Goal: Information Seeking & Learning: Find specific fact

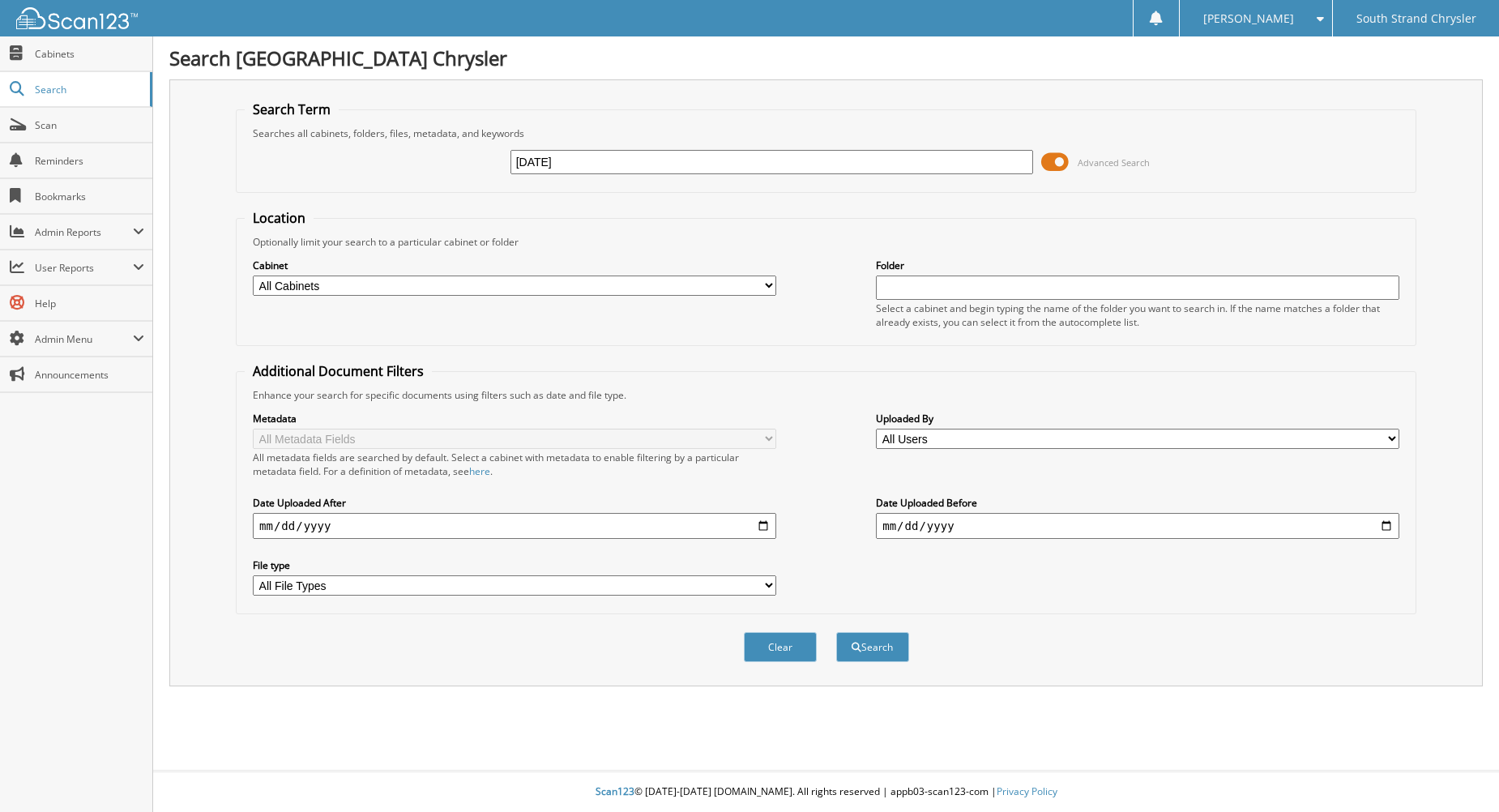
type input "[DATE]"
click at [836, 632] on button "Search" at bounding box center [872, 647] width 73 height 30
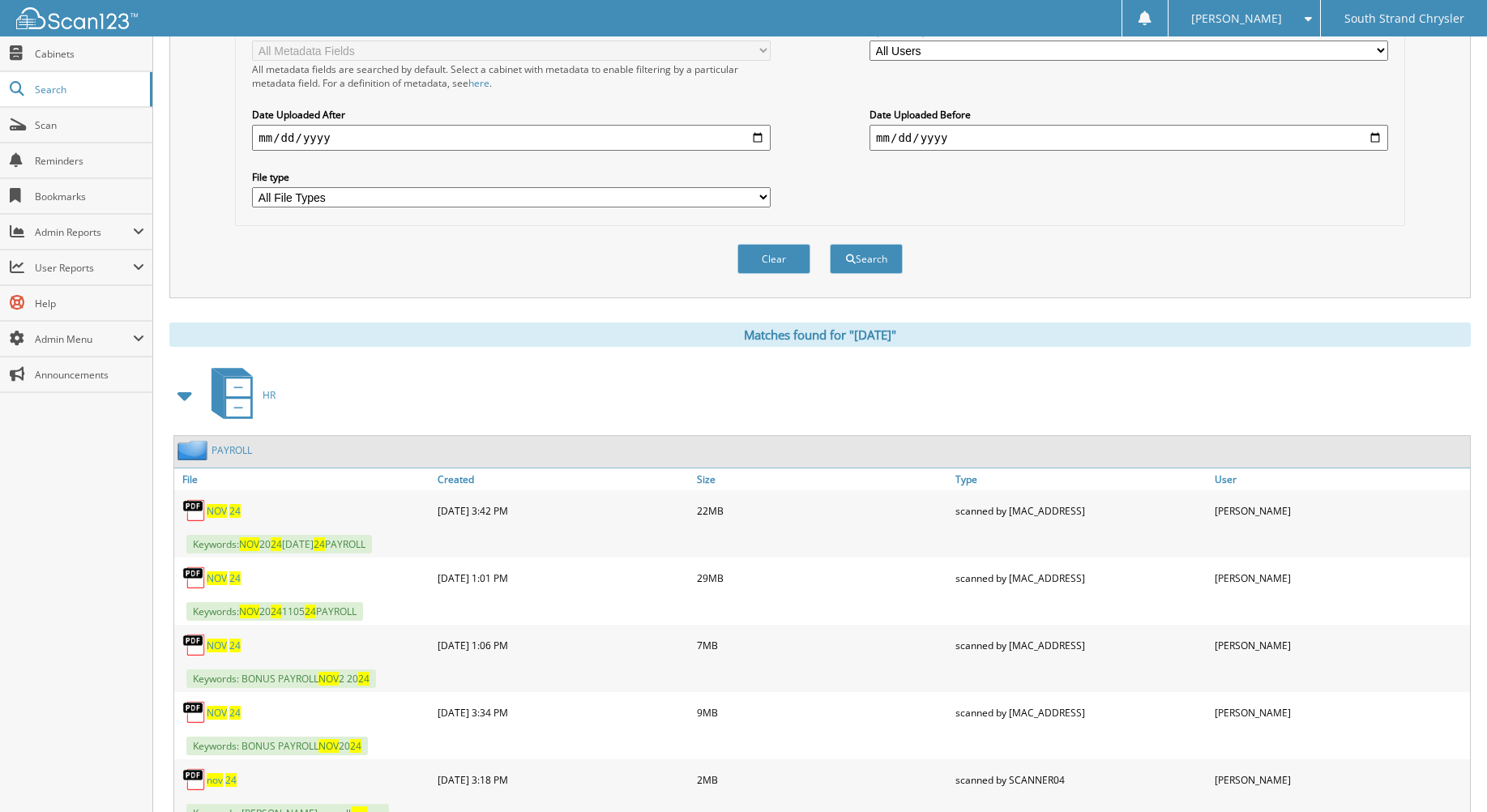
scroll to position [405, 0]
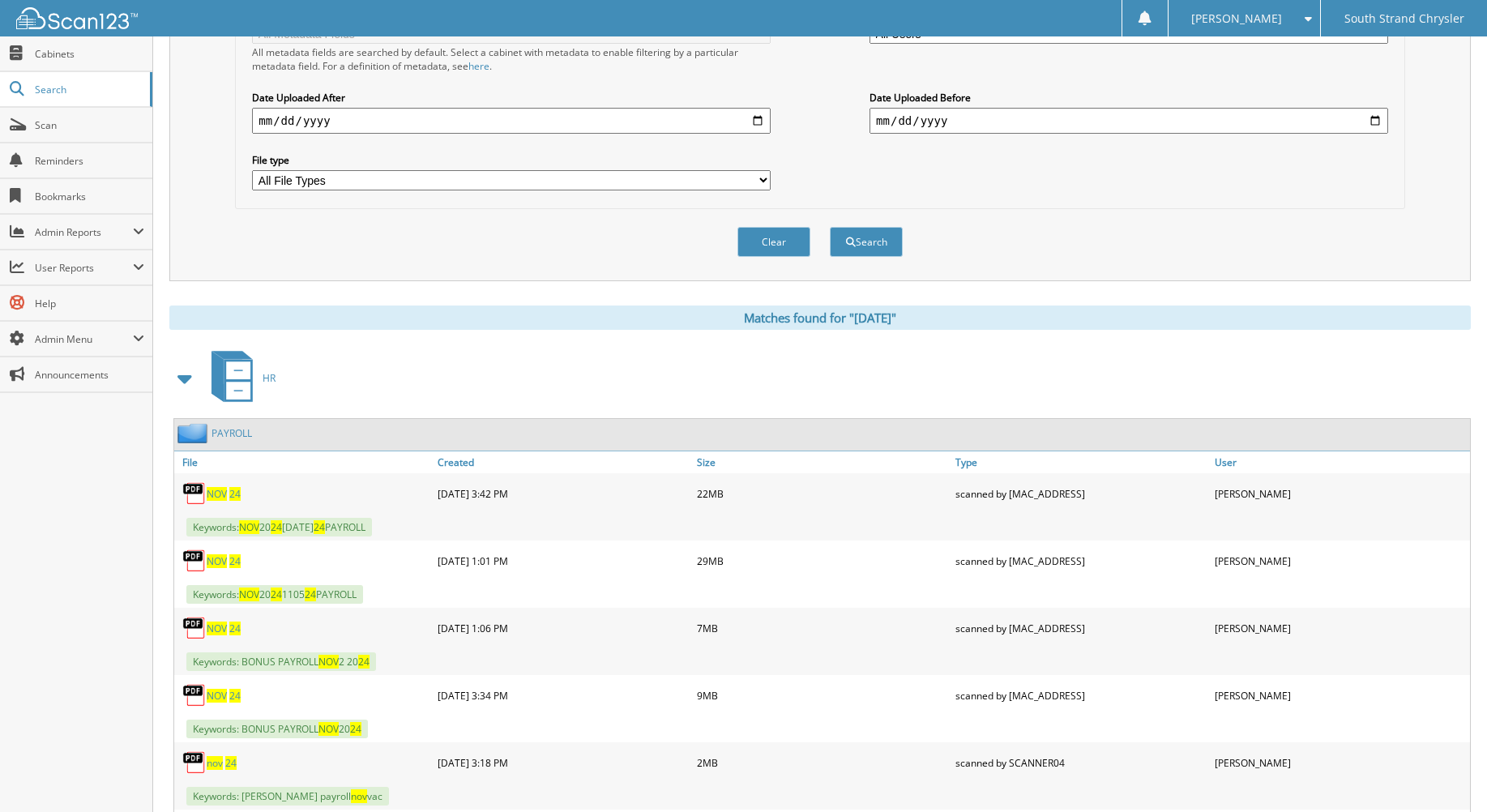
click at [227, 495] on span "NOV" at bounding box center [217, 493] width 20 height 14
click at [223, 562] on span "NOV" at bounding box center [217, 561] width 20 height 14
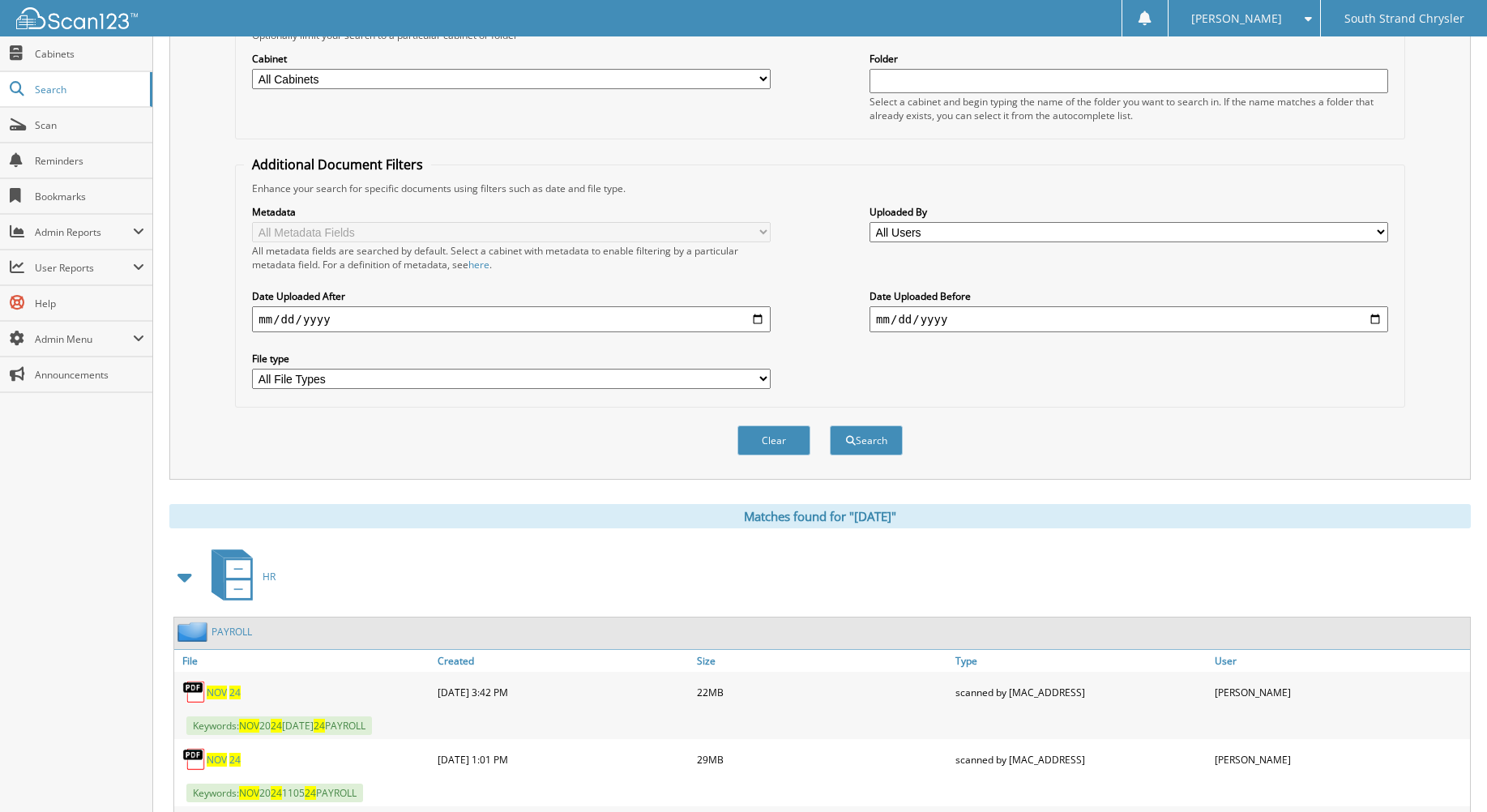
scroll to position [0, 0]
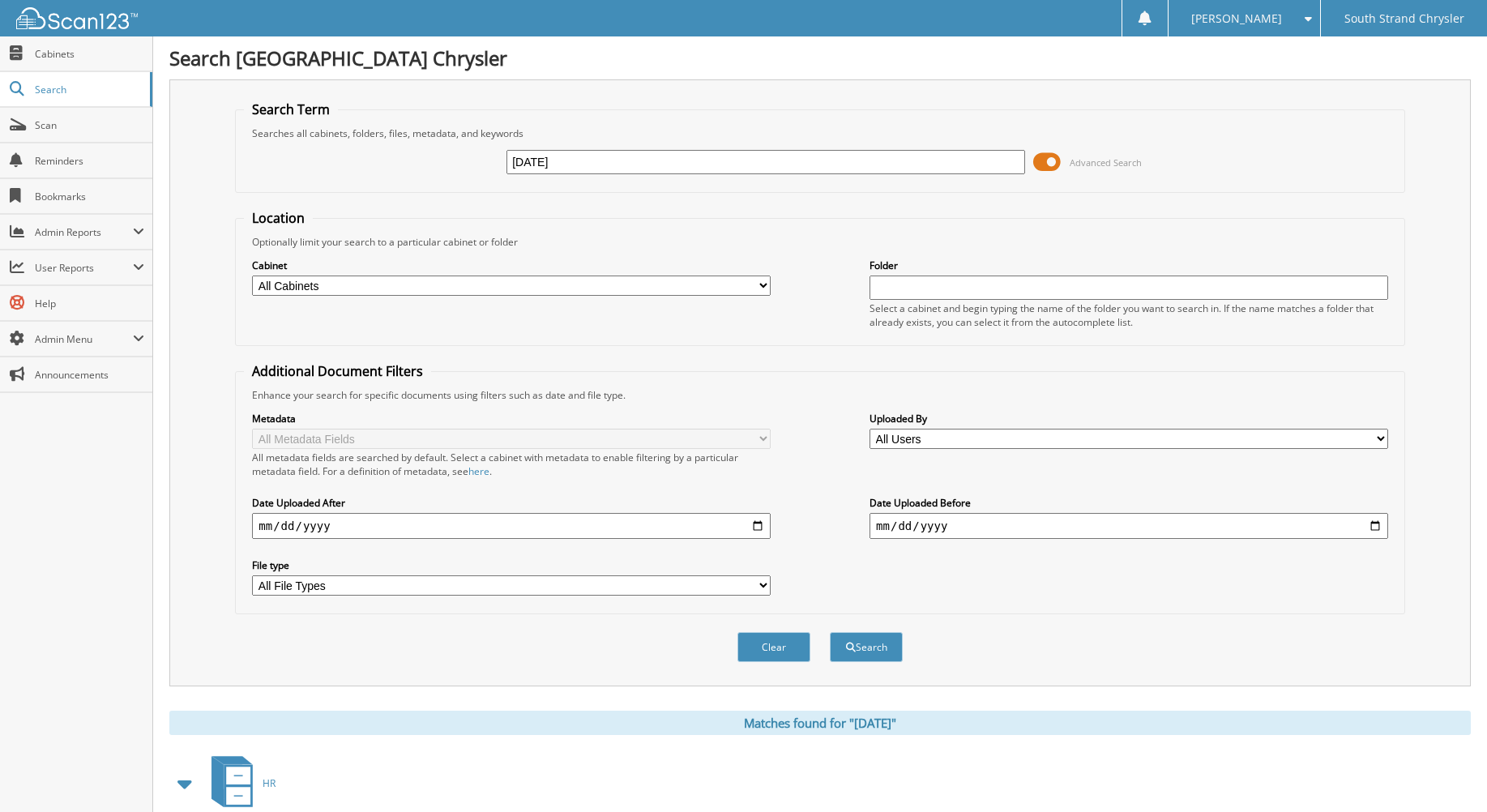
click at [538, 158] on input "NOV 24" at bounding box center [766, 162] width 519 height 25
type input "DEC 24"
click at [830, 632] on button "Search" at bounding box center [866, 647] width 73 height 30
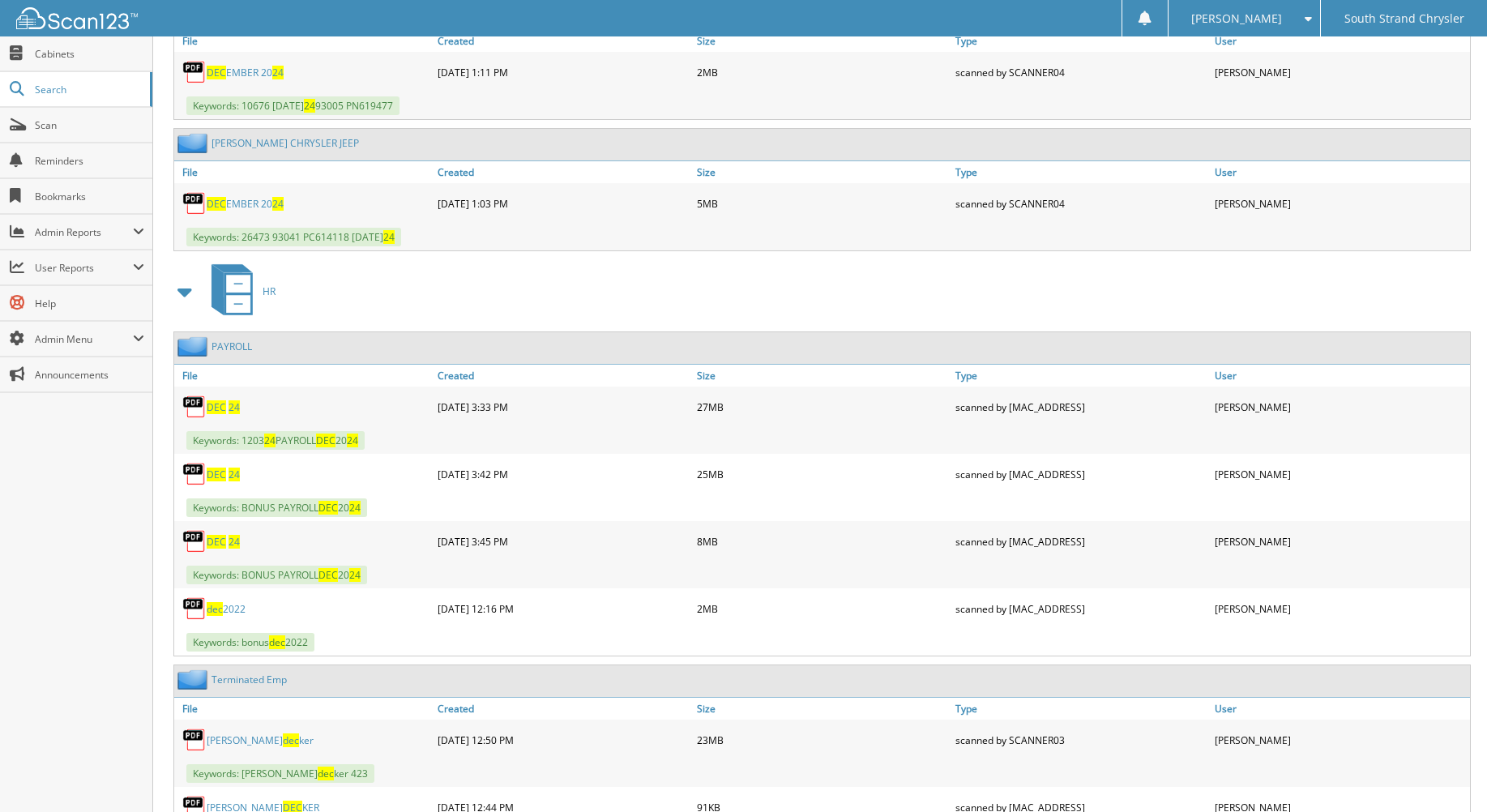
scroll to position [4456, 0]
click at [227, 405] on link "DEC 24" at bounding box center [223, 406] width 34 height 14
click at [218, 469] on span "DEC" at bounding box center [217, 473] width 20 height 14
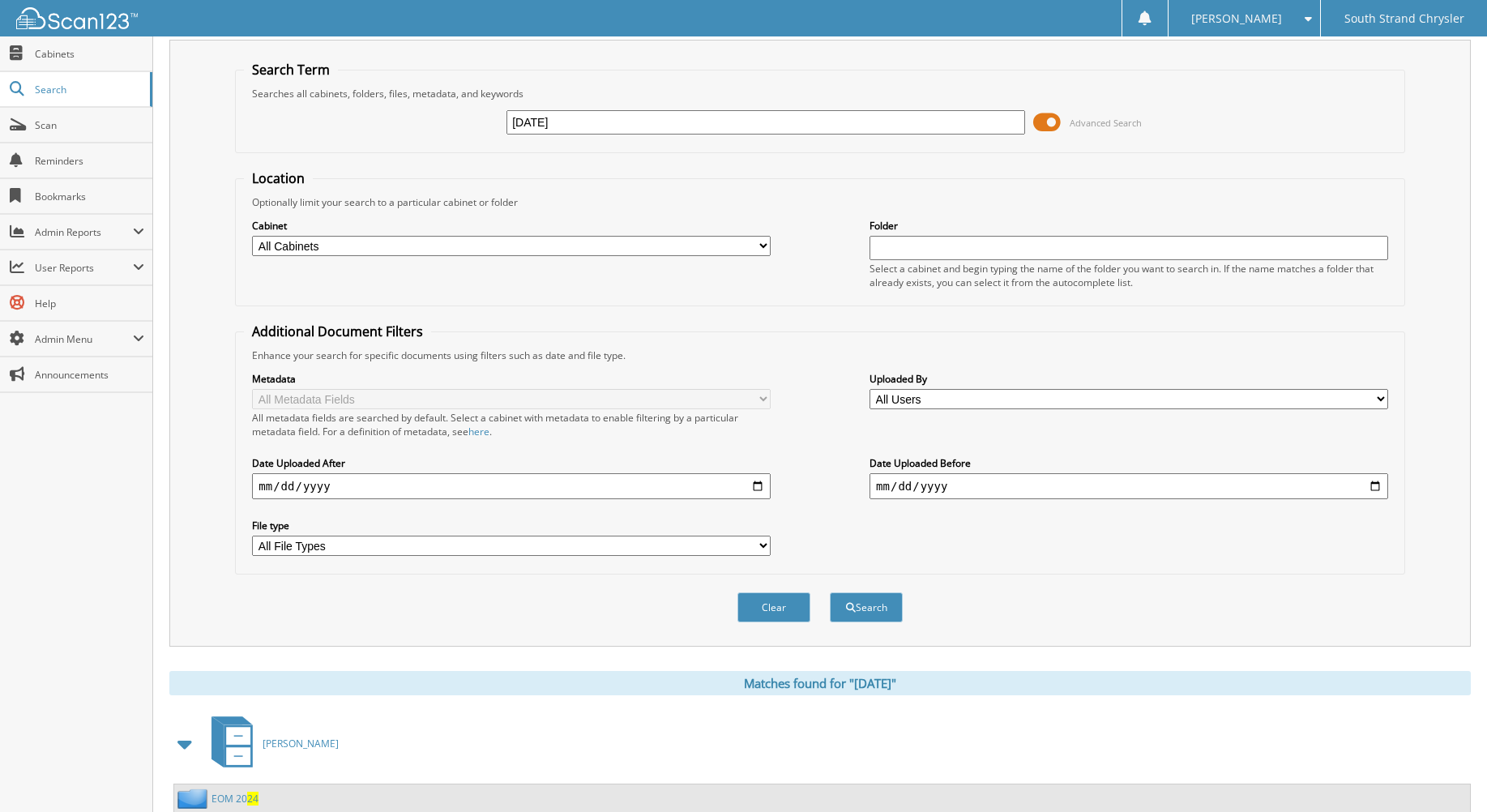
scroll to position [0, 0]
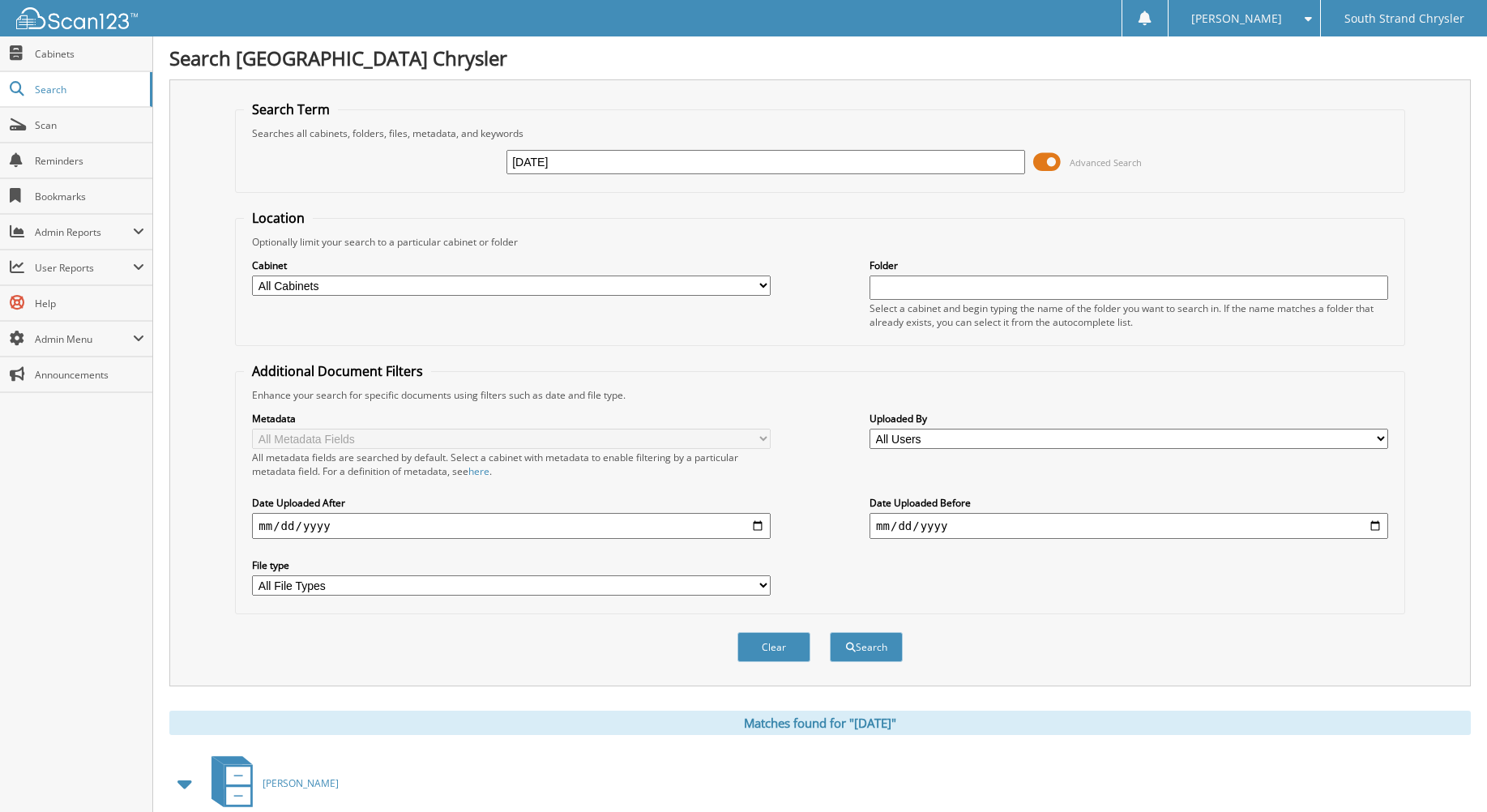
click at [538, 164] on input "DEC 24" at bounding box center [766, 162] width 519 height 25
type input "JAN 24"
click at [830, 632] on button "Search" at bounding box center [866, 647] width 73 height 30
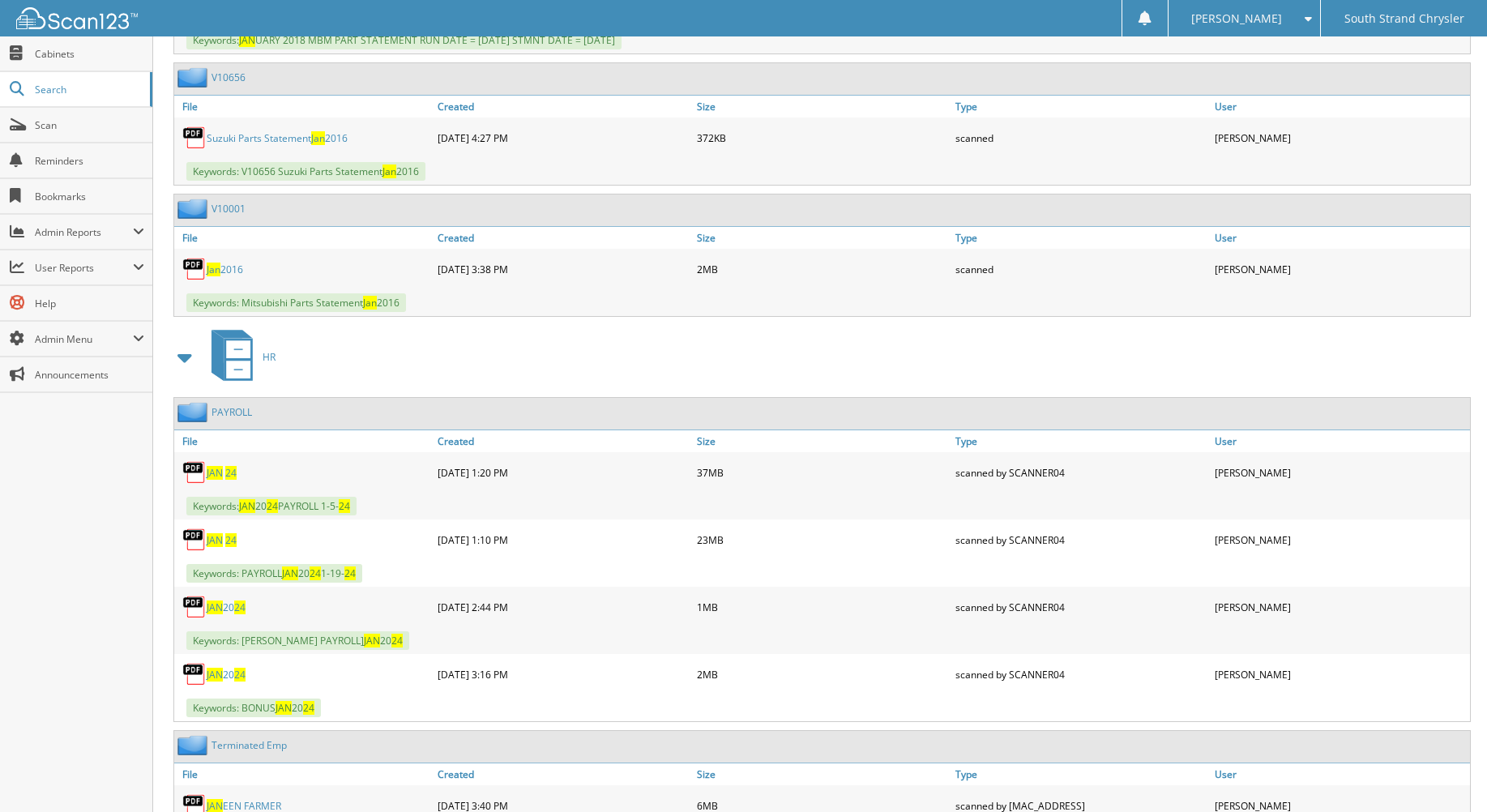
scroll to position [5347, 0]
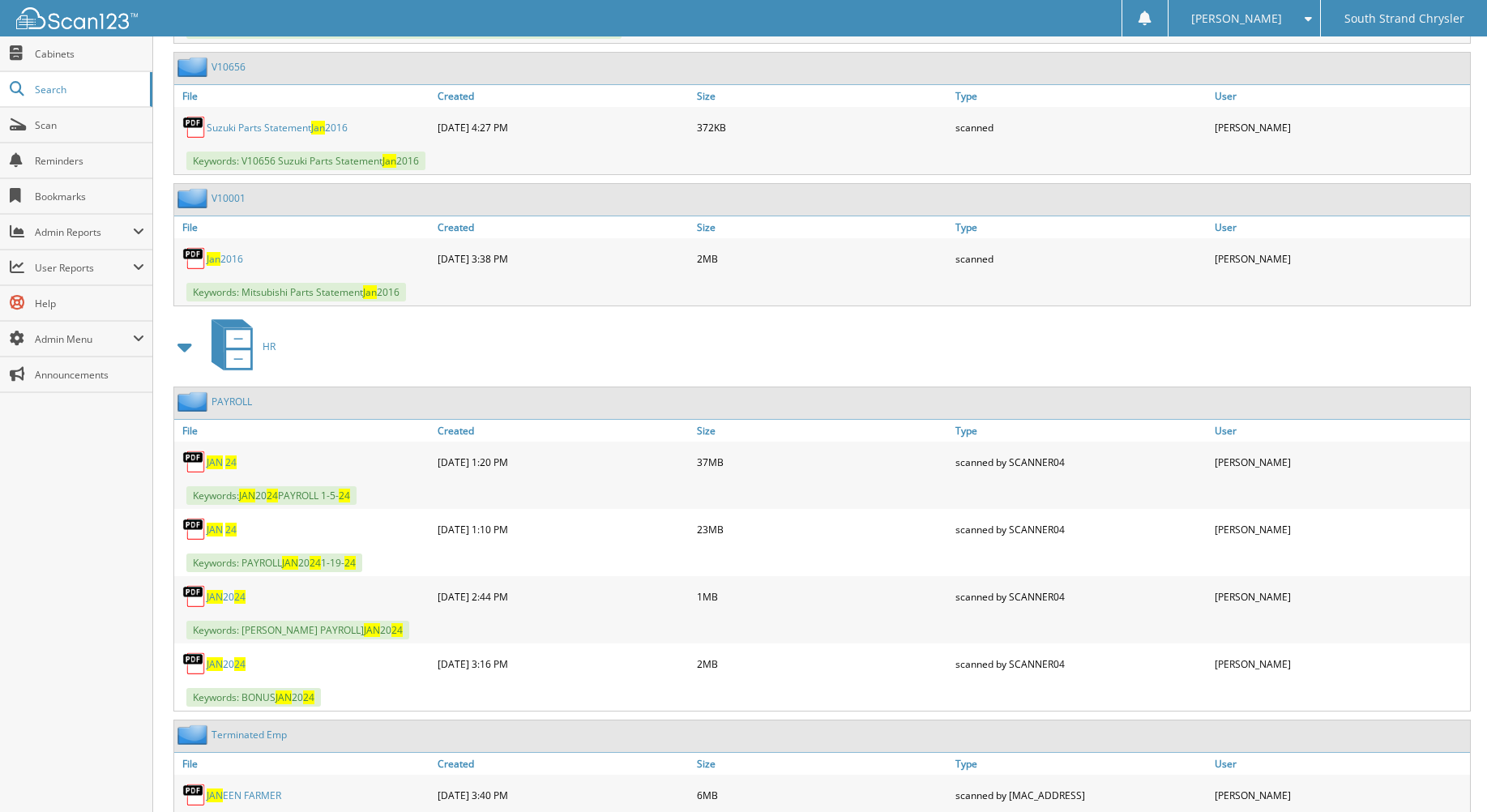
click at [218, 459] on span "JAN" at bounding box center [215, 462] width 16 height 14
click at [213, 527] on span "JAN" at bounding box center [215, 529] width 16 height 14
click at [218, 464] on span "JAN" at bounding box center [215, 462] width 16 height 14
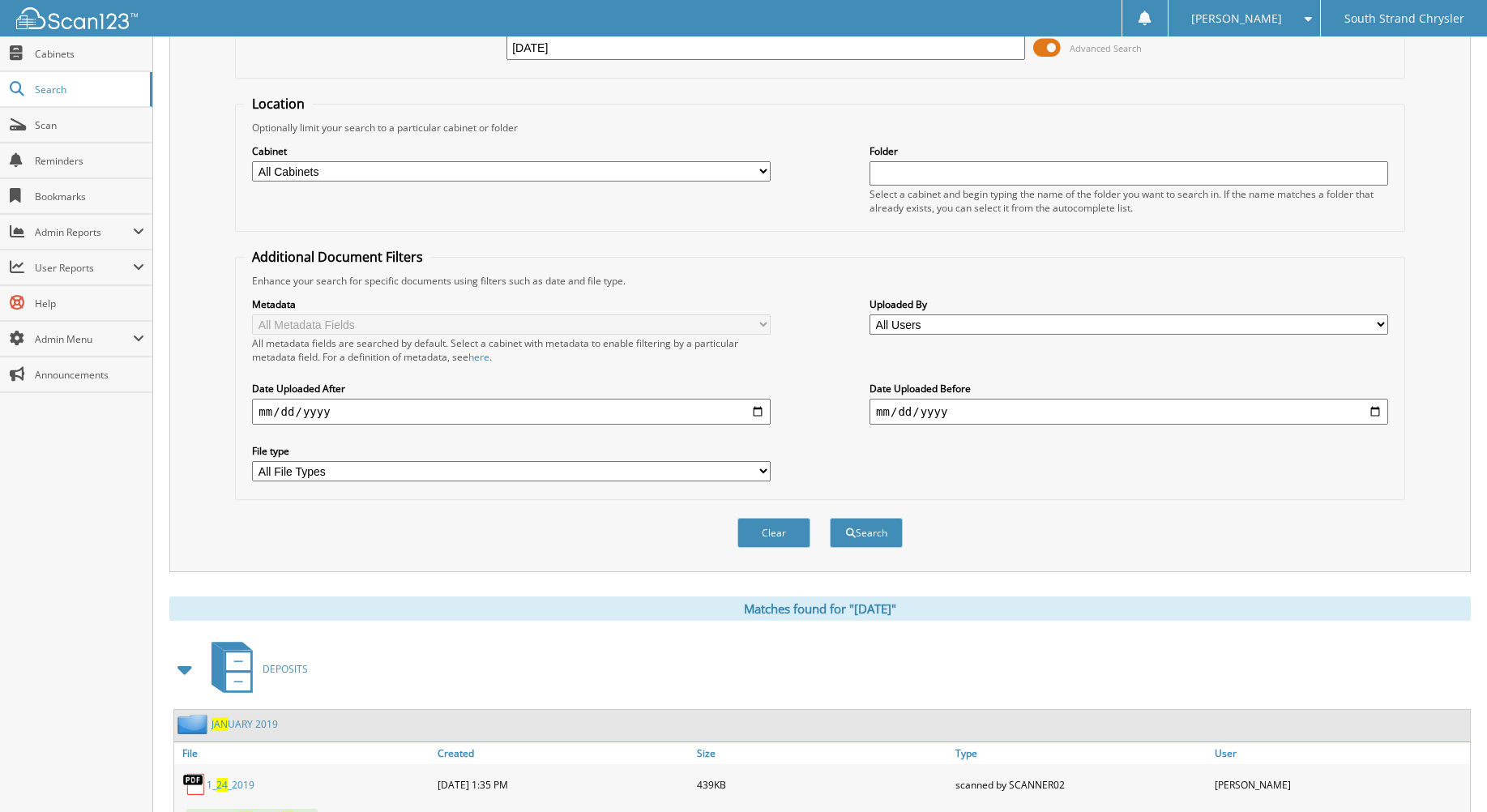
scroll to position [0, 0]
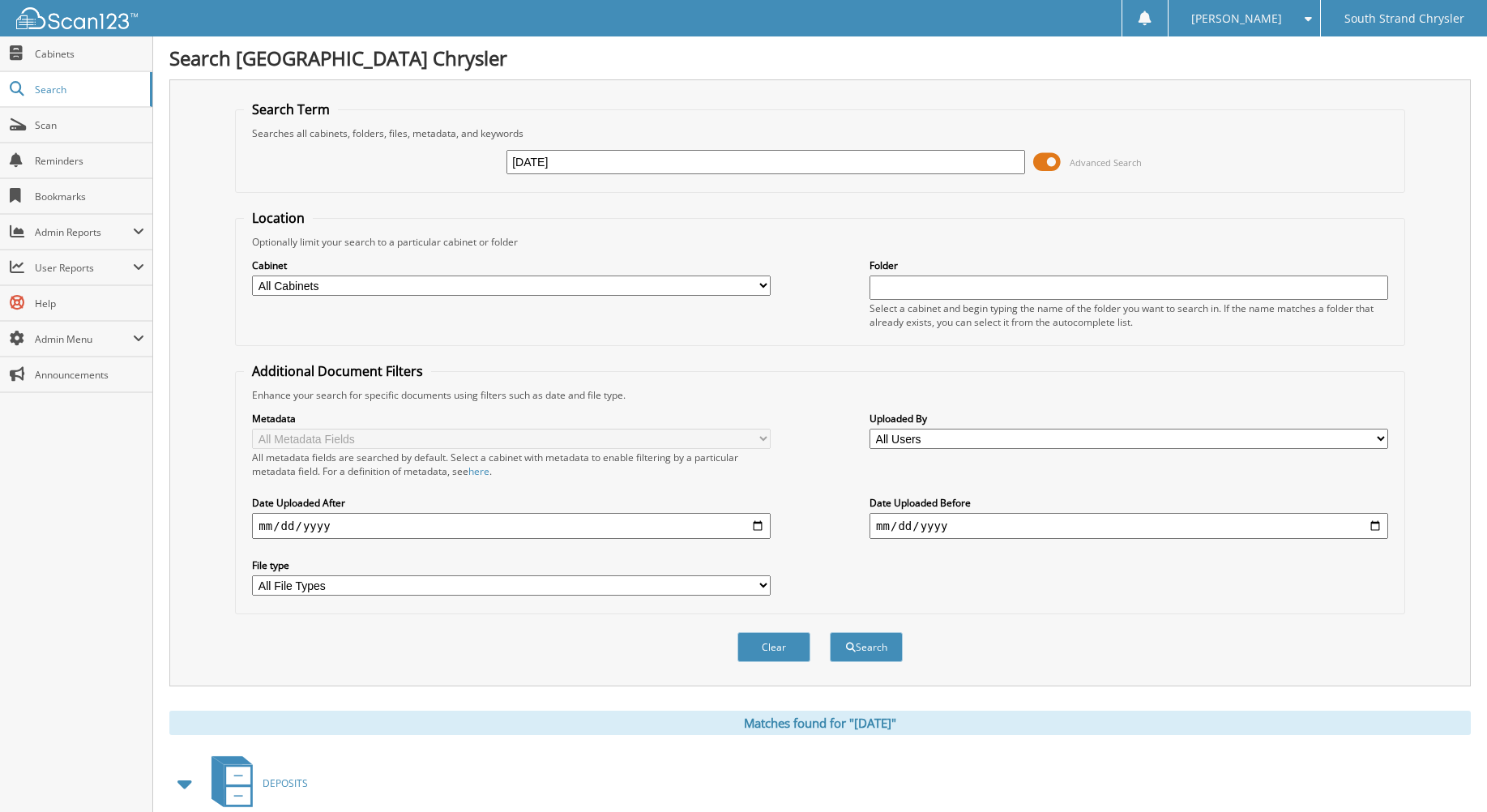
click at [534, 161] on input "JAN 24" at bounding box center [766, 162] width 519 height 25
type input "FEB 24"
click at [830, 632] on button "Search" at bounding box center [866, 647] width 73 height 30
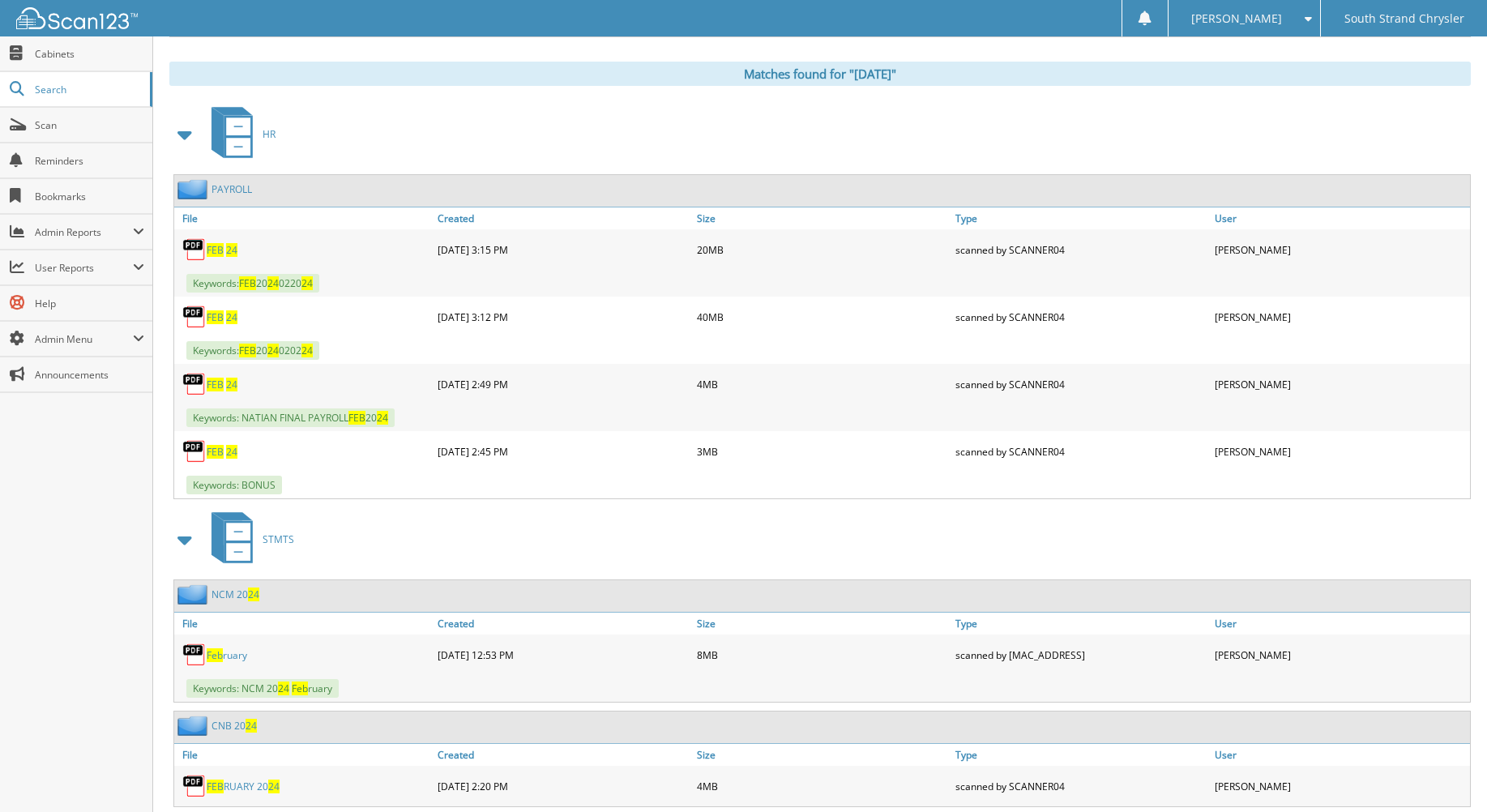
scroll to position [648, 0]
click at [219, 249] on span "FEB" at bounding box center [215, 250] width 17 height 14
click at [219, 320] on span "FEB" at bounding box center [215, 317] width 17 height 14
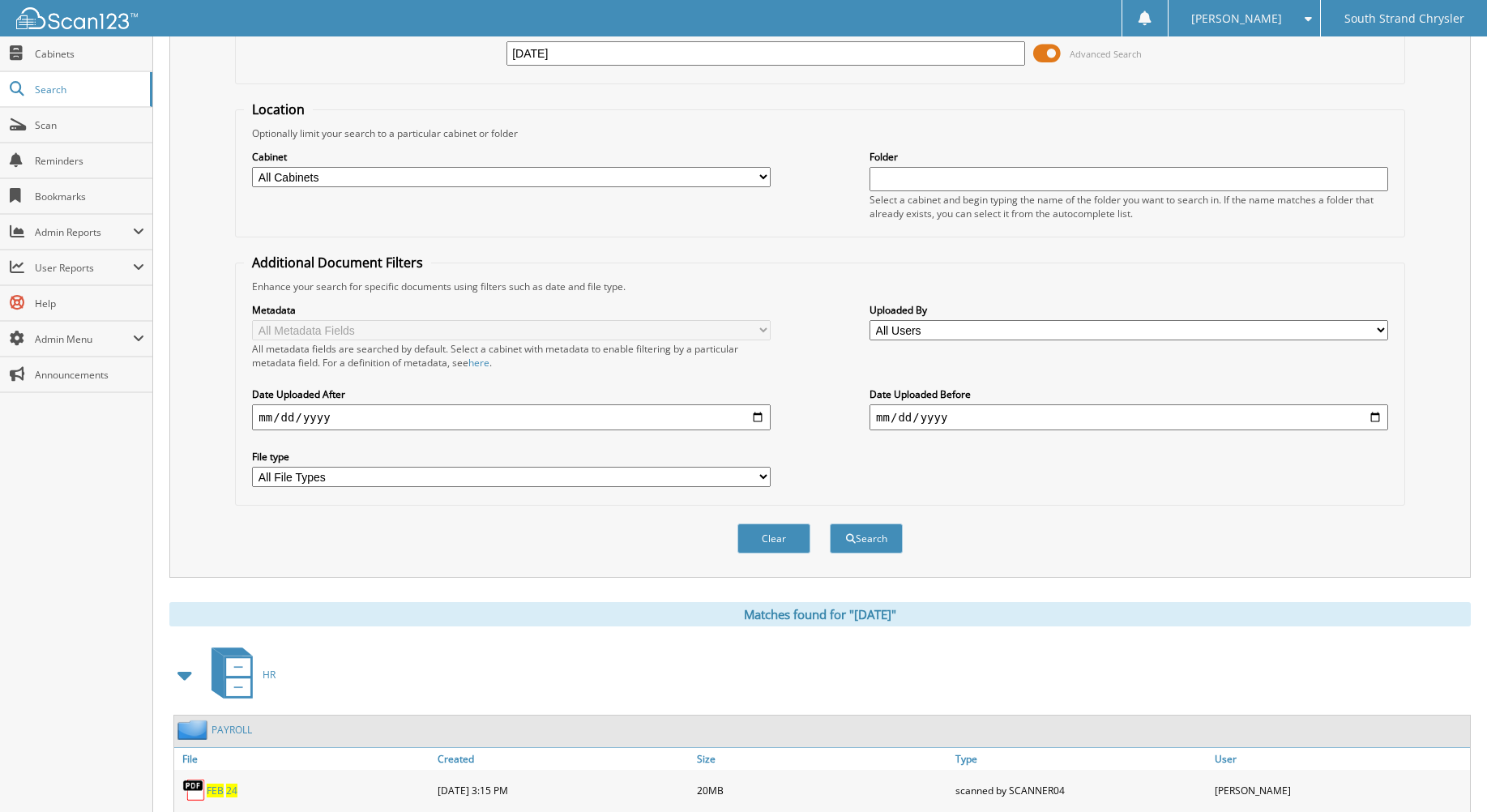
scroll to position [0, 0]
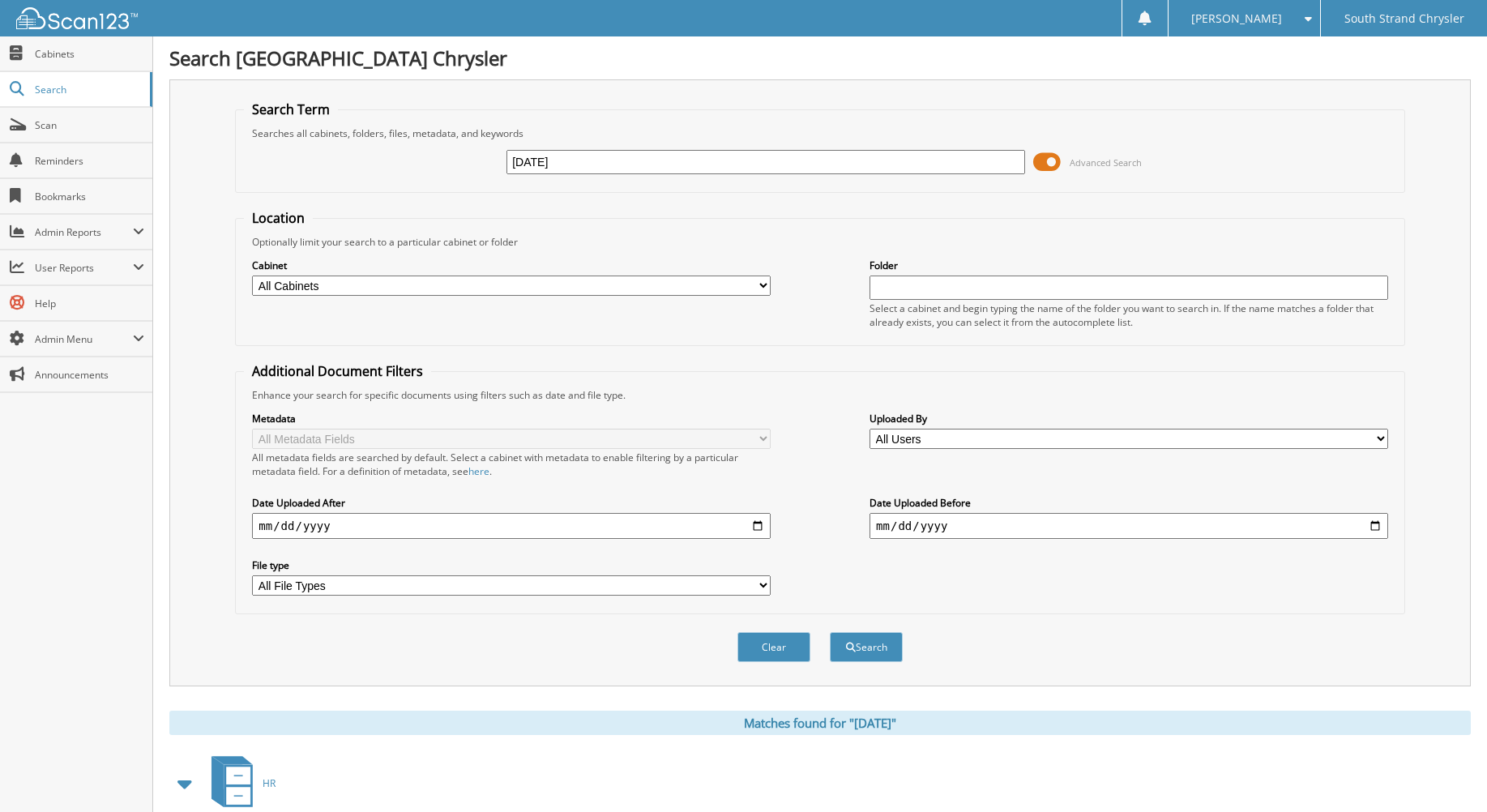
click at [534, 164] on input "[DATE]" at bounding box center [766, 162] width 519 height 25
type input "[DATE]"
click at [830, 632] on button "Search" at bounding box center [866, 647] width 73 height 30
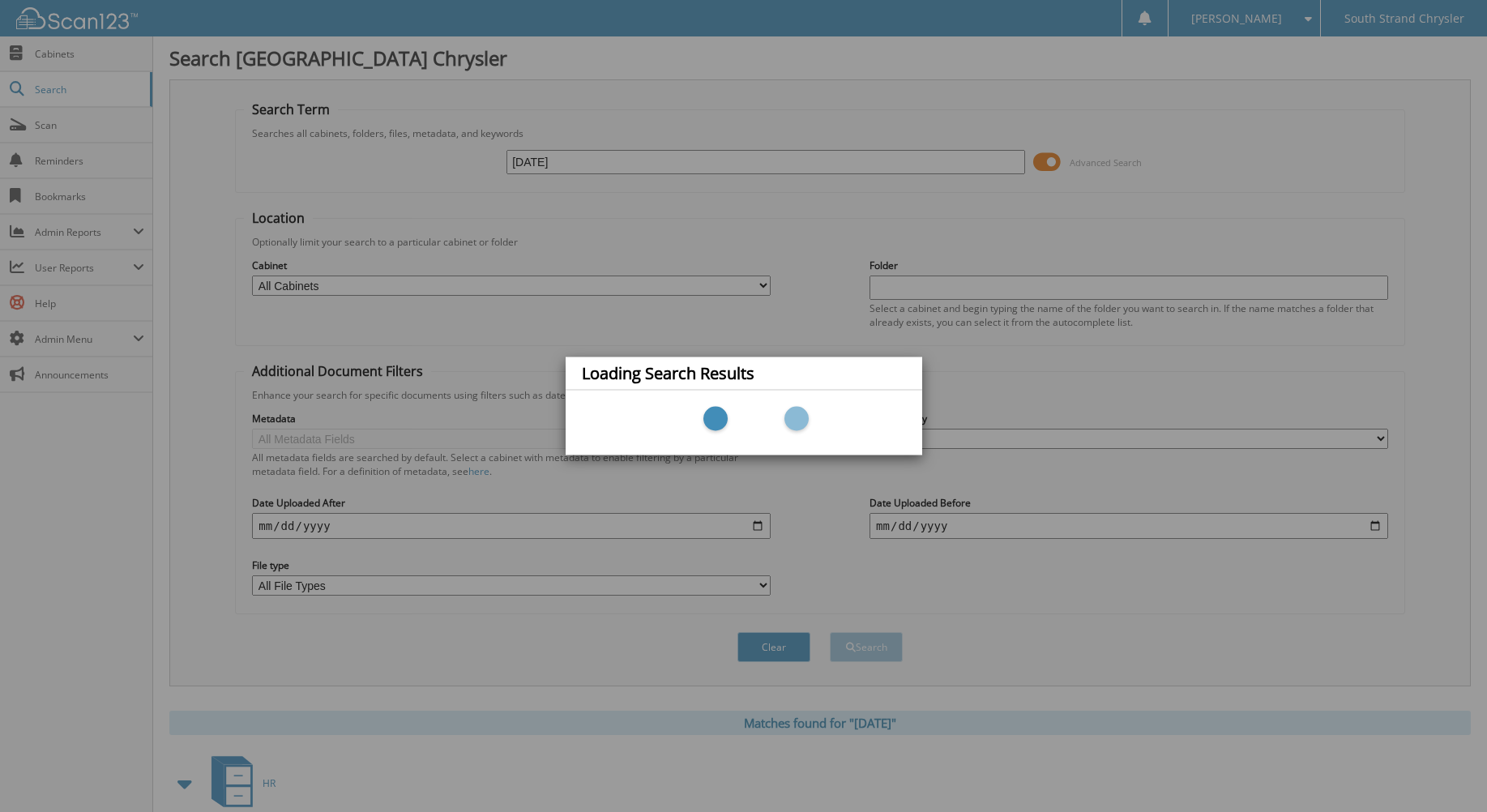
click at [569, 163] on div "Loading Search Results" at bounding box center [744, 406] width 1487 height 812
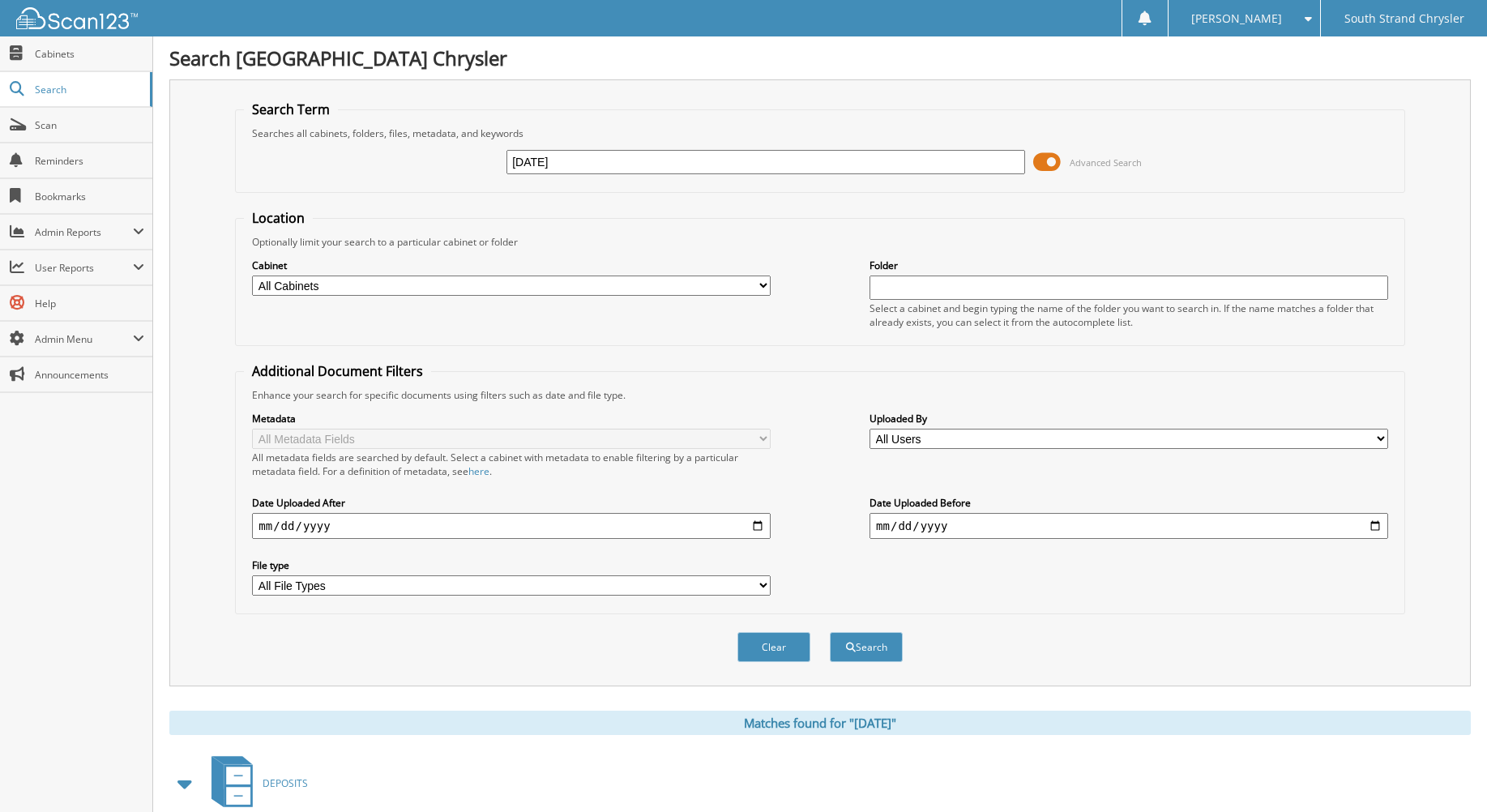
click at [570, 160] on input "MARCH 24" at bounding box center [766, 162] width 519 height 25
type input "MARCH 25"
click at [830, 632] on button "Search" at bounding box center [866, 647] width 73 height 30
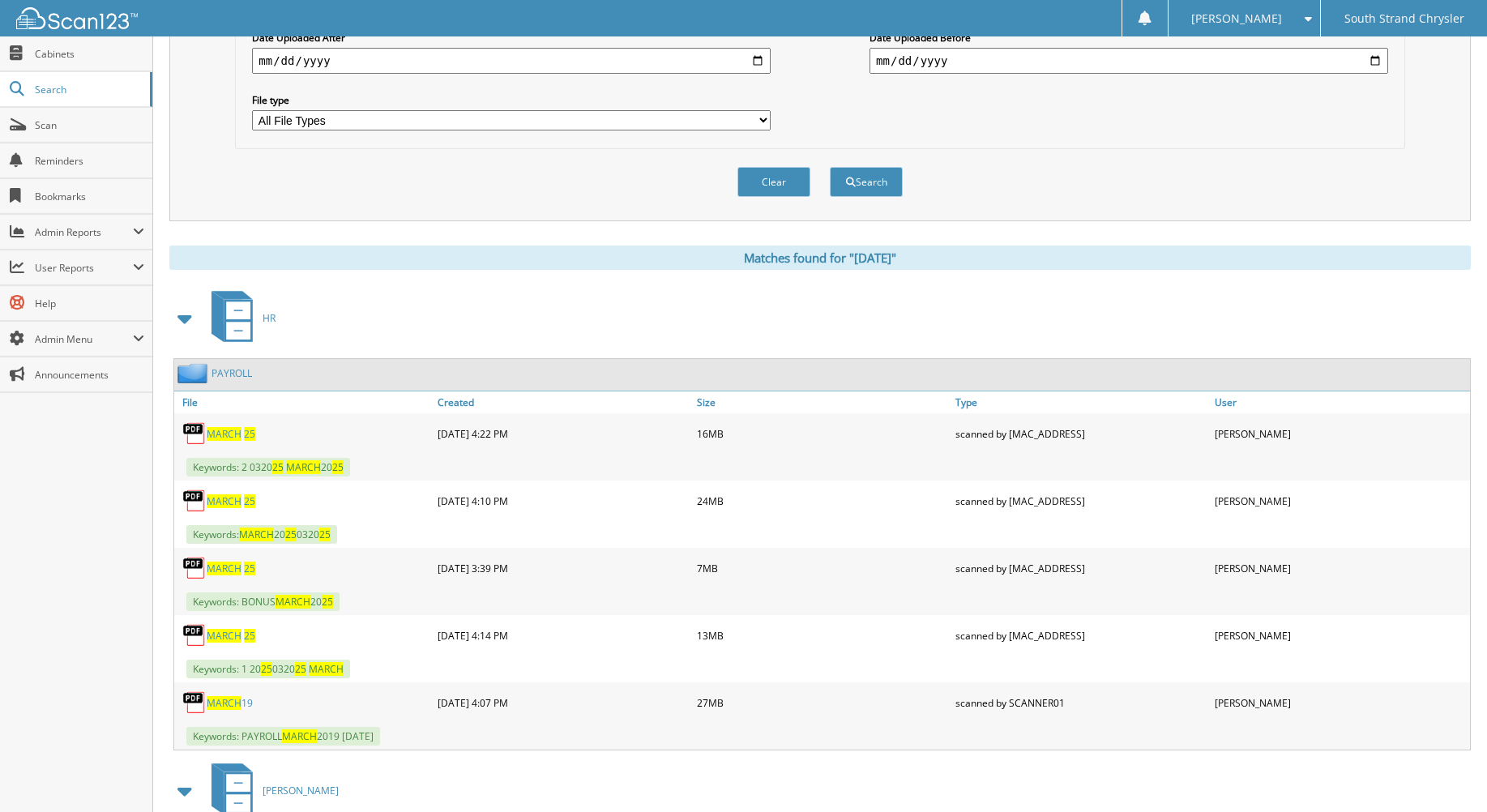
scroll to position [486, 0]
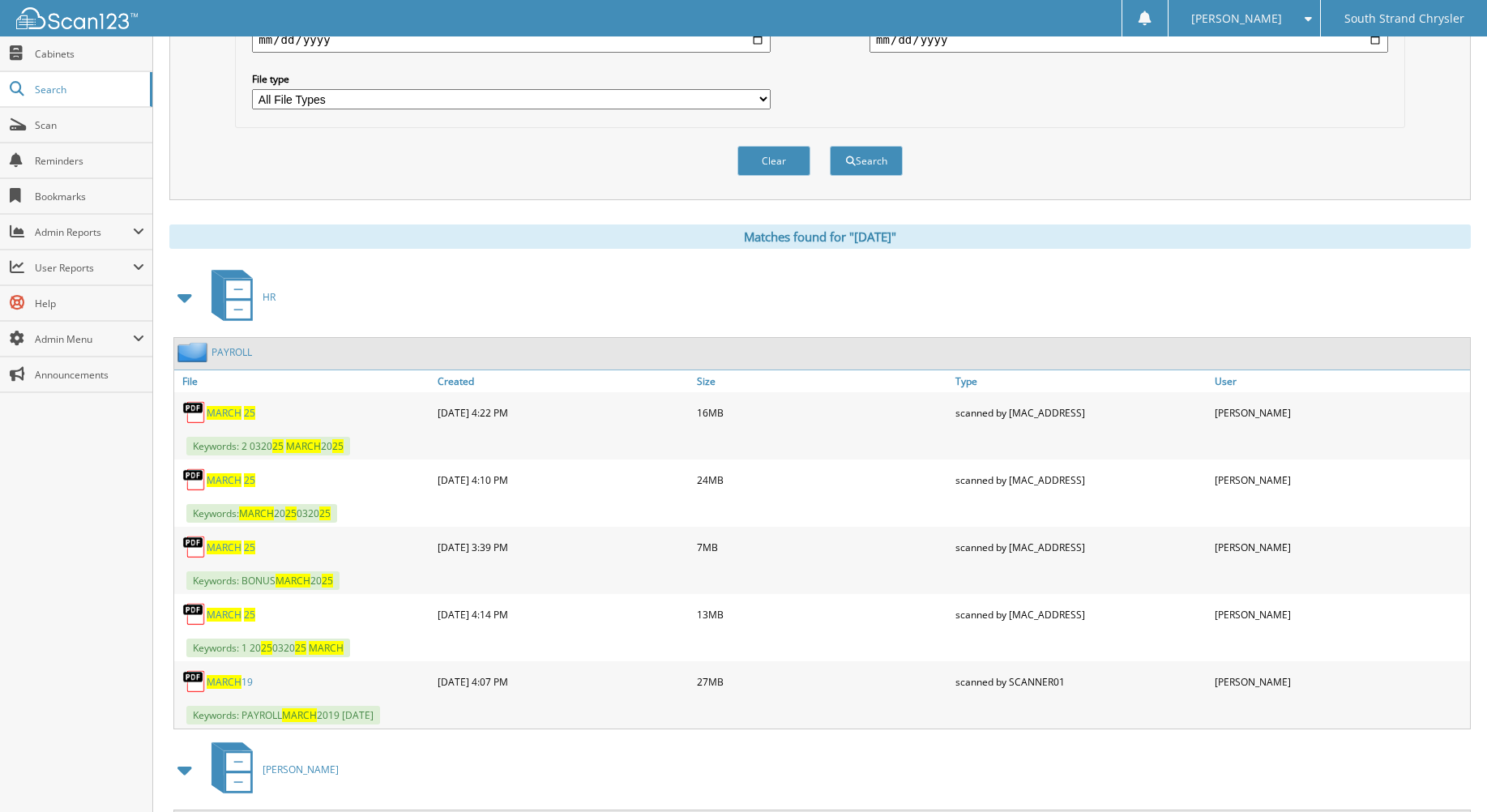
click at [238, 411] on span "MARCH" at bounding box center [224, 412] width 35 height 14
click at [227, 482] on span "MARCH" at bounding box center [224, 480] width 35 height 14
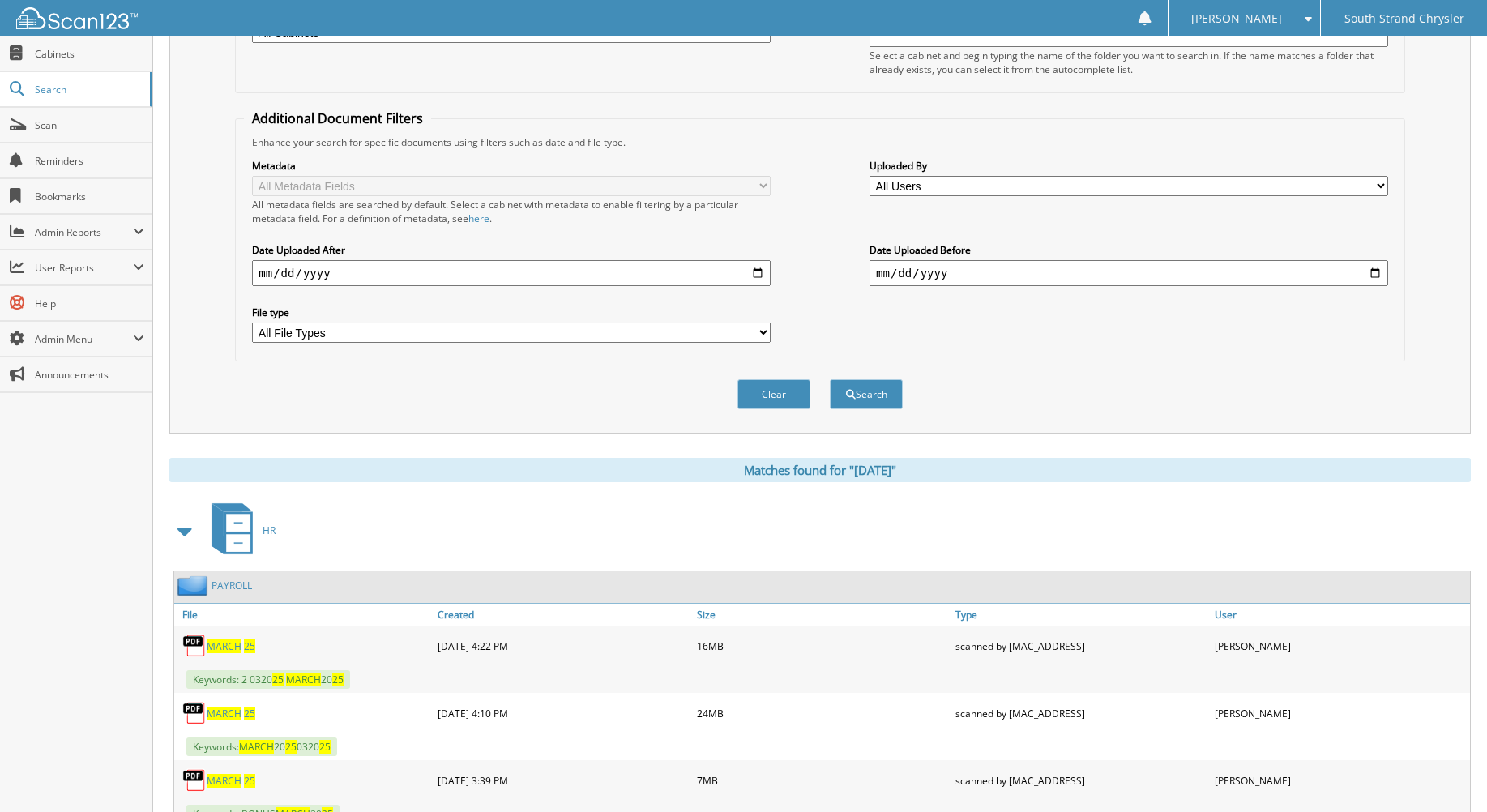
scroll to position [0, 0]
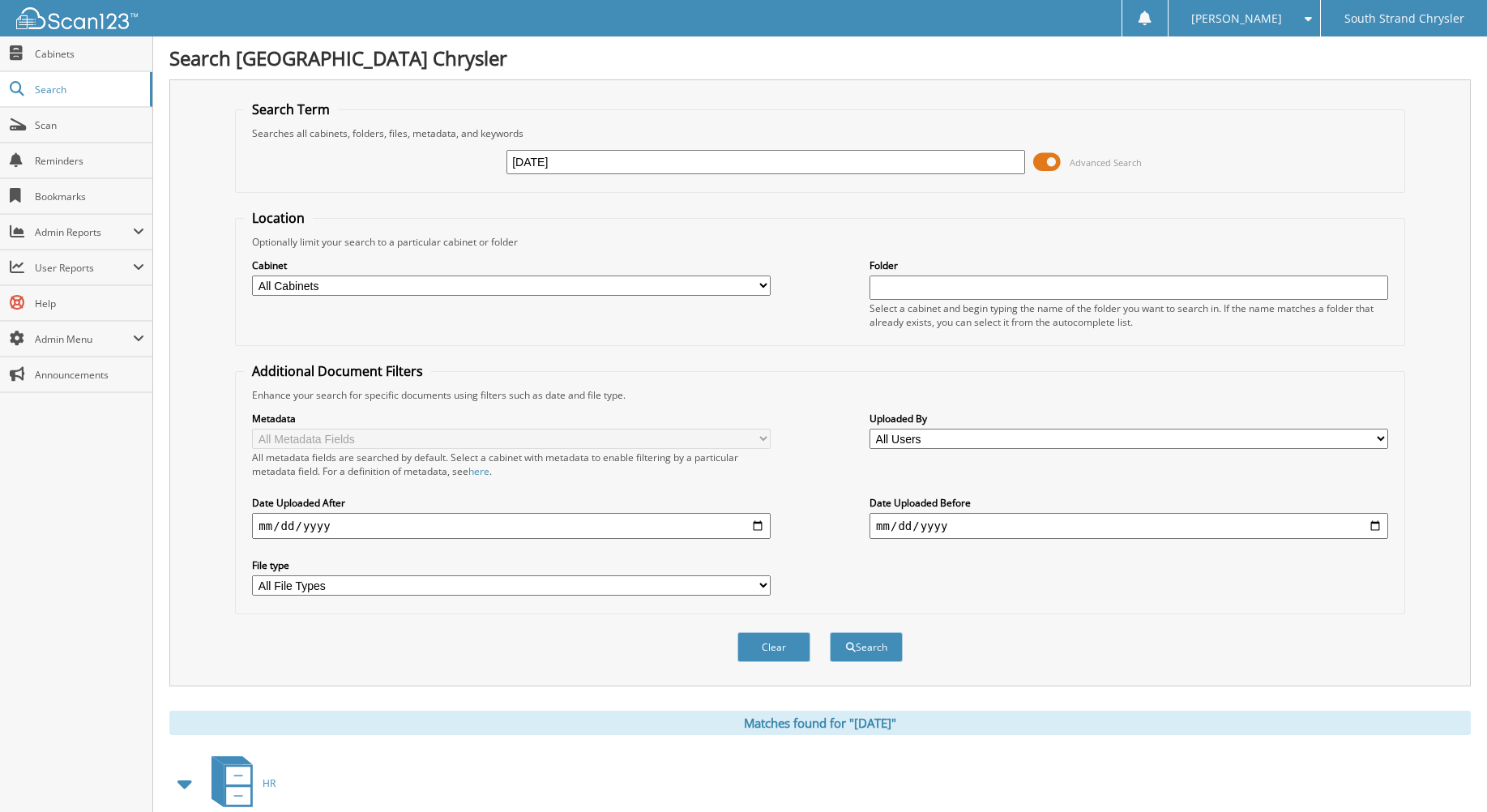
drag, startPoint x: 555, startPoint y: 160, endPoint x: 501, endPoint y: 169, distance: 54.7
click at [501, 169] on div "[DATE] Advanced Search" at bounding box center [820, 162] width 1152 height 44
type input "[DATE]"
click at [830, 632] on button "Search" at bounding box center [866, 647] width 73 height 30
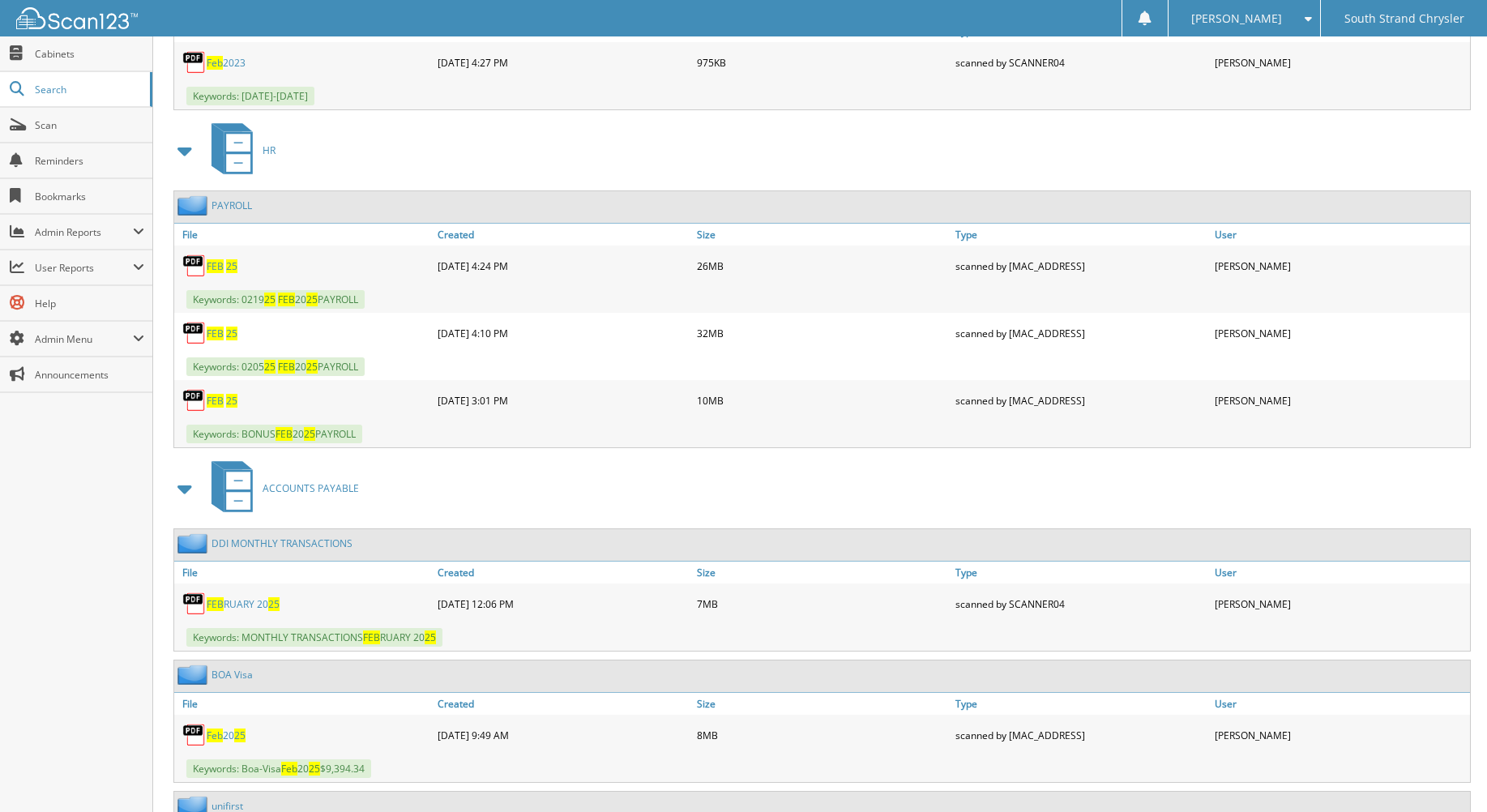
scroll to position [2836, 0]
click at [214, 258] on div "[DATE]" at bounding box center [303, 267] width 259 height 33
click at [214, 266] on span "FEB" at bounding box center [215, 267] width 17 height 14
click at [216, 332] on span "FEB" at bounding box center [215, 334] width 17 height 14
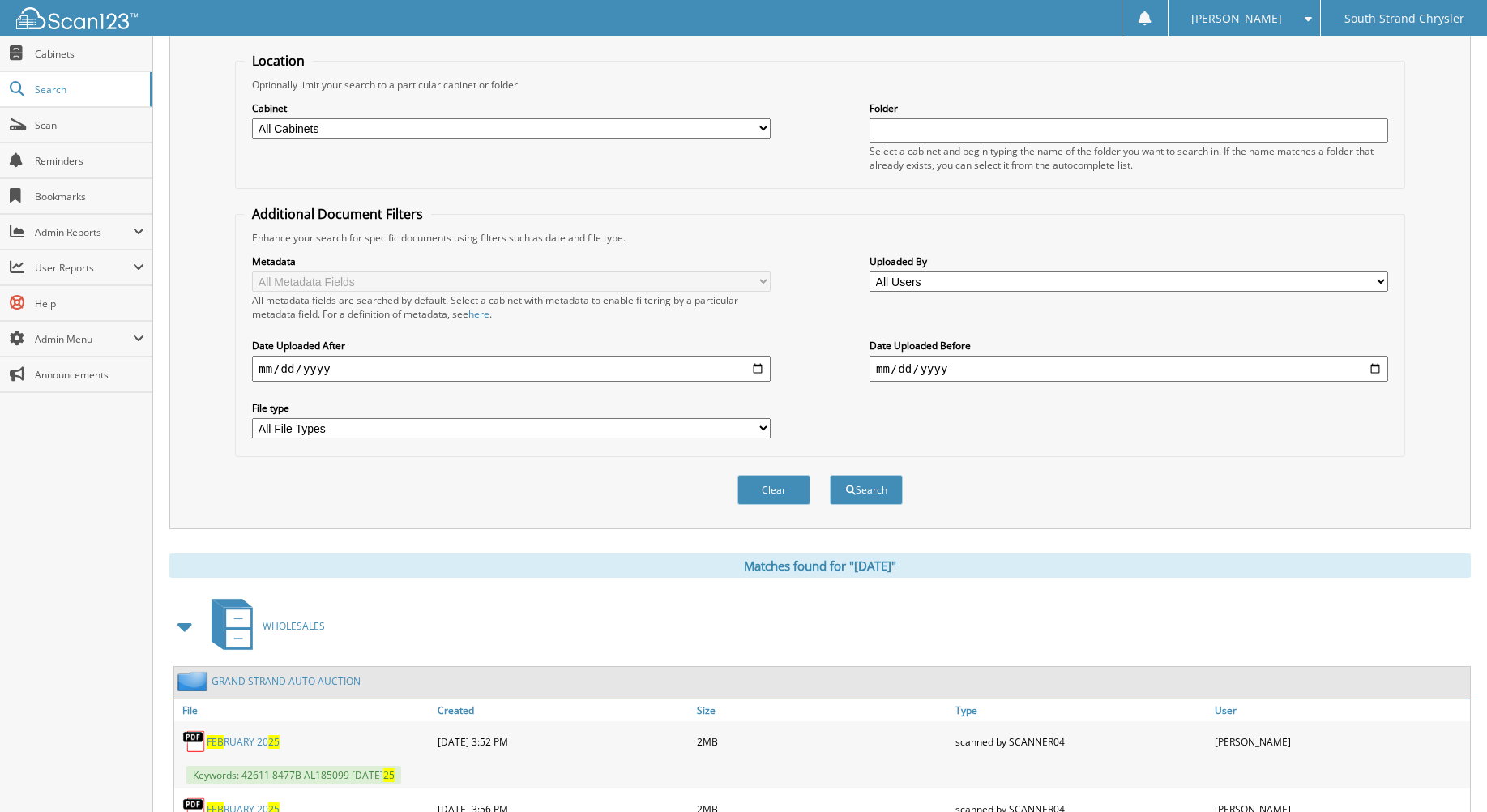
scroll to position [0, 0]
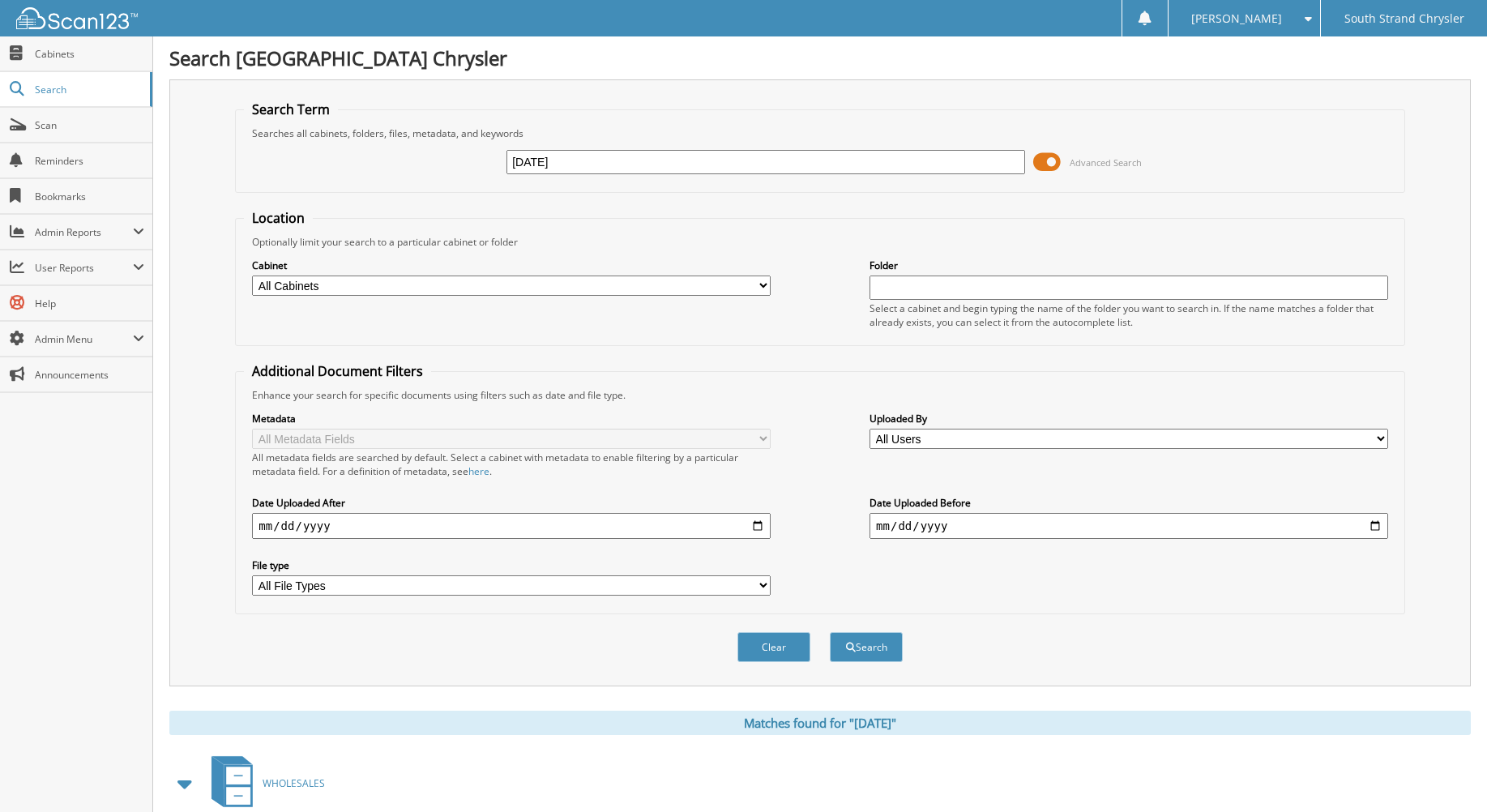
click at [533, 159] on input "[DATE]" at bounding box center [766, 162] width 519 height 25
type input "[DATE]"
click at [830, 632] on button "Search" at bounding box center [866, 647] width 73 height 30
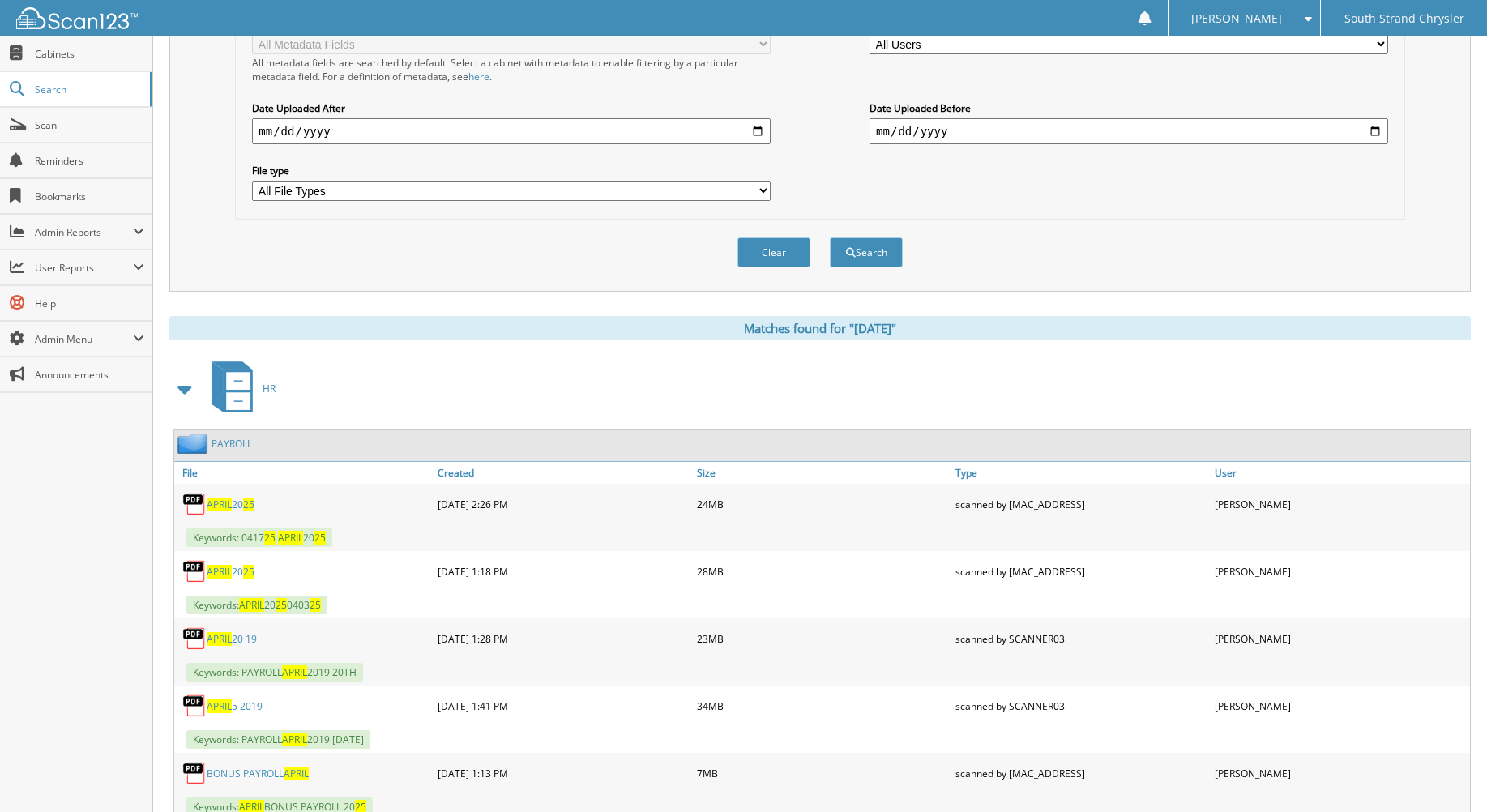
scroll to position [405, 0]
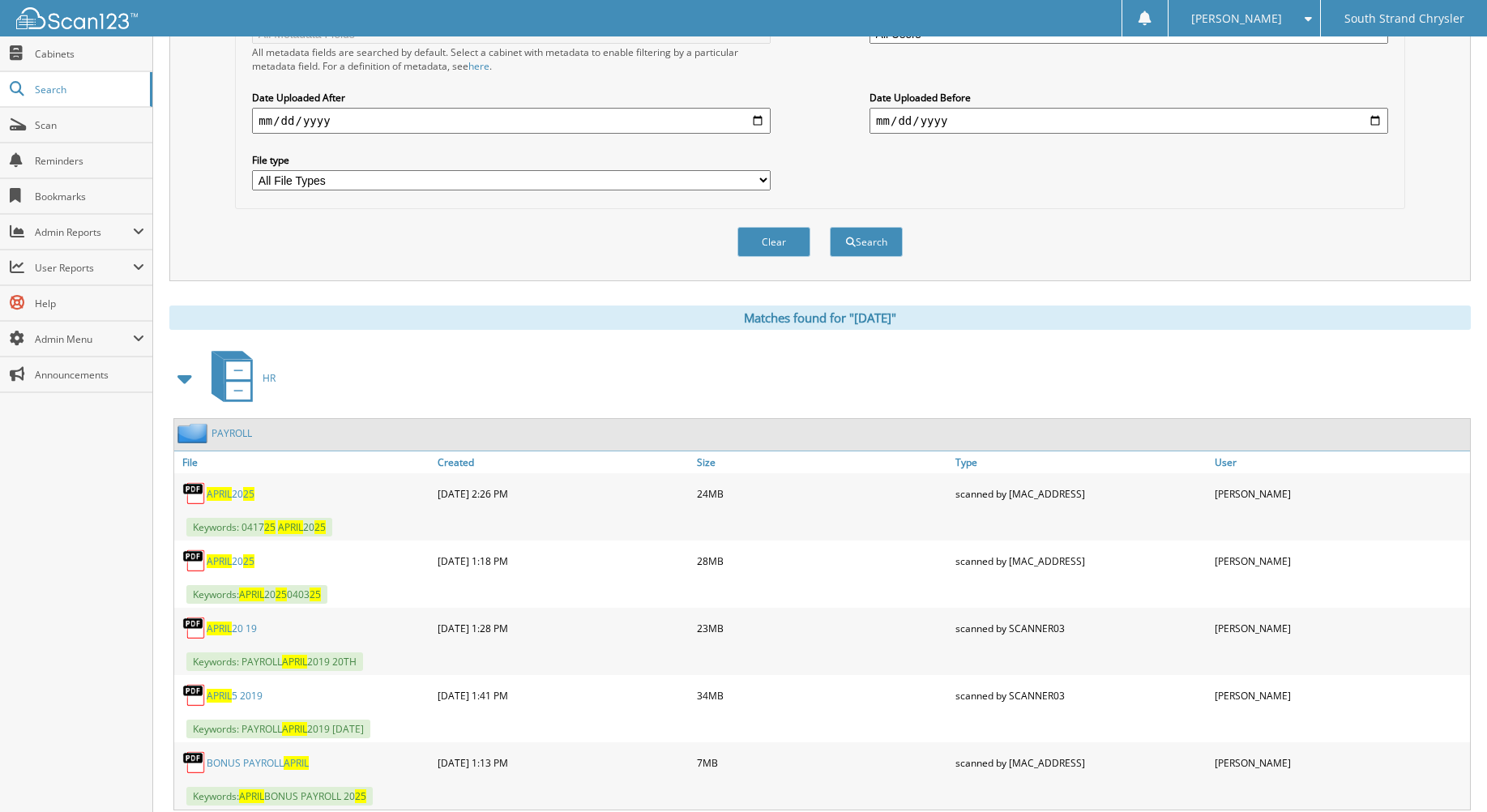
click at [239, 493] on link "APRIL 20 25" at bounding box center [231, 493] width 47 height 14
click at [221, 561] on span "APRIL" at bounding box center [219, 561] width 25 height 14
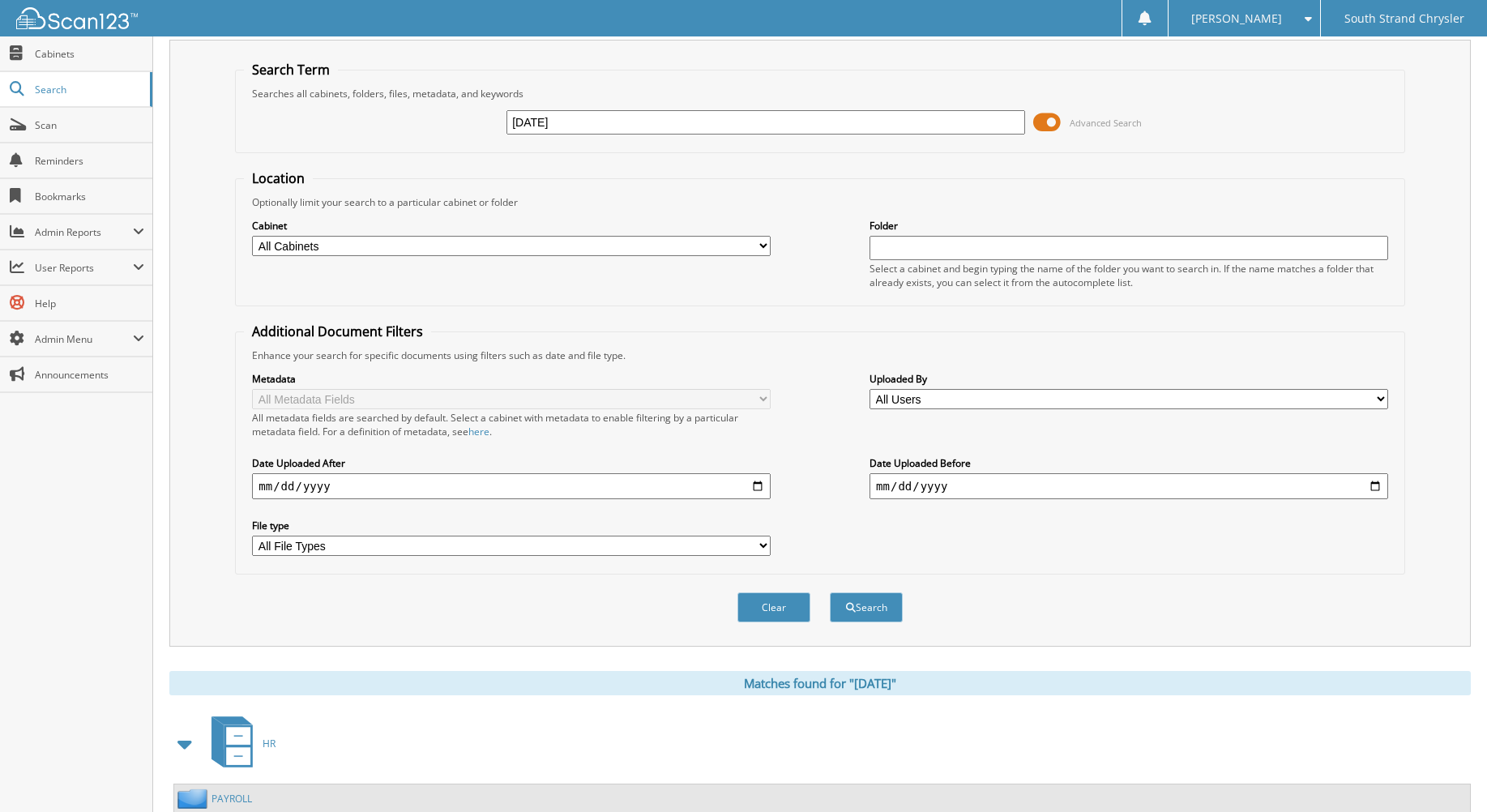
scroll to position [0, 0]
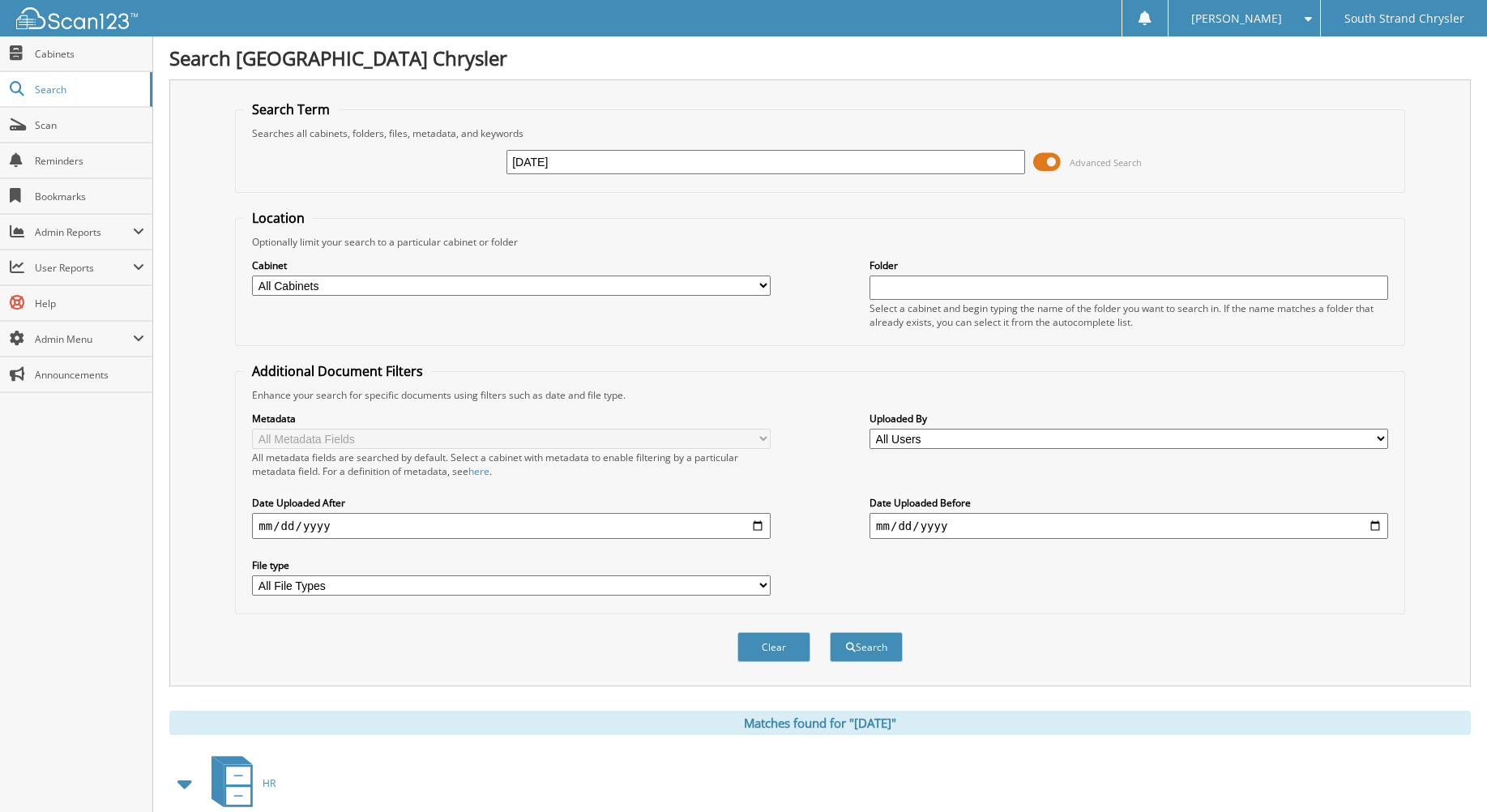
drag, startPoint x: 544, startPoint y: 160, endPoint x: 506, endPoint y: 166, distance: 38.5
click at [506, 166] on input "APRIL 25" at bounding box center [766, 162] width 519 height 25
type input "[DATE]"
click at [830, 632] on button "Search" at bounding box center [866, 647] width 73 height 30
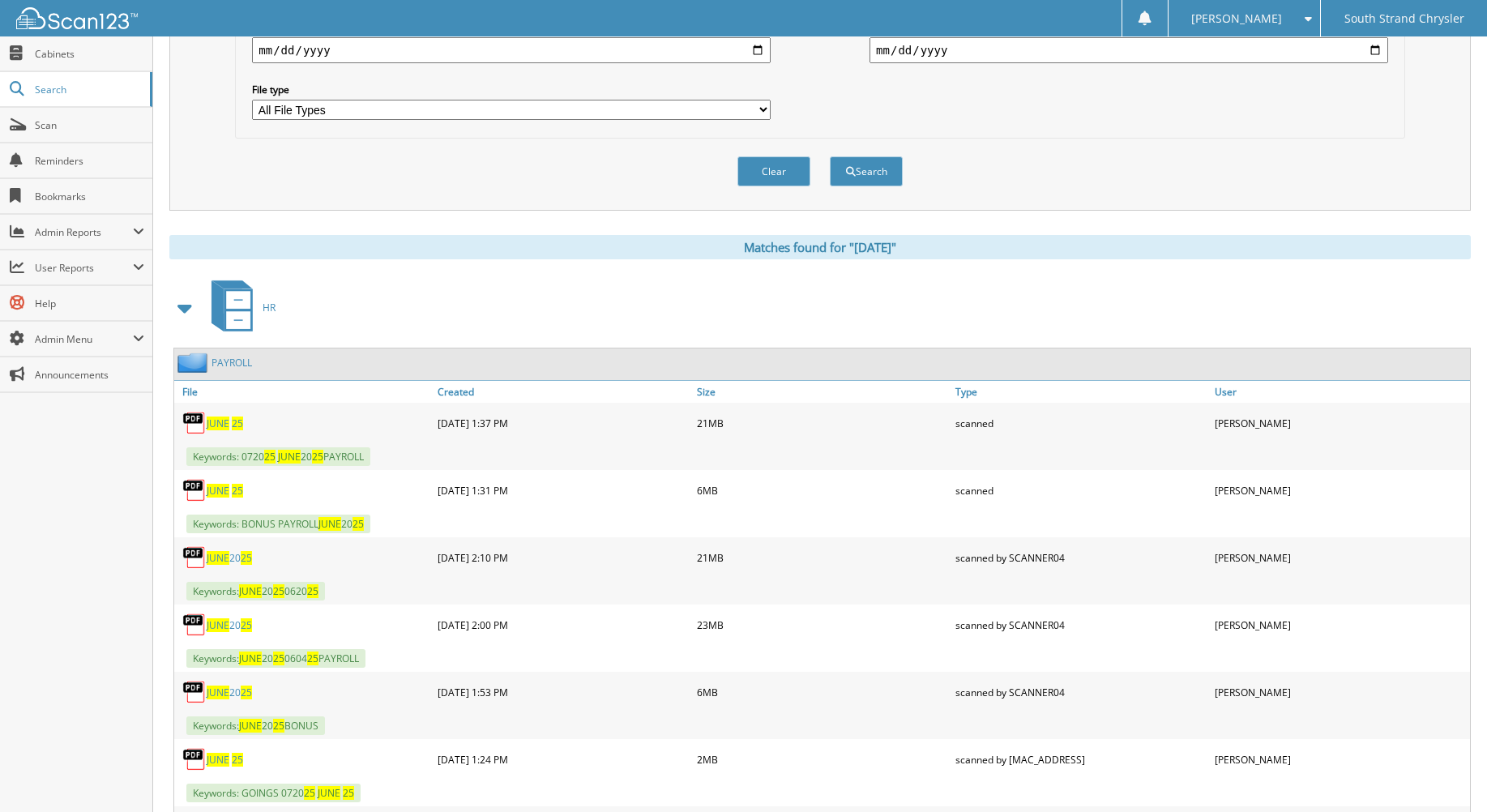
scroll to position [486, 0]
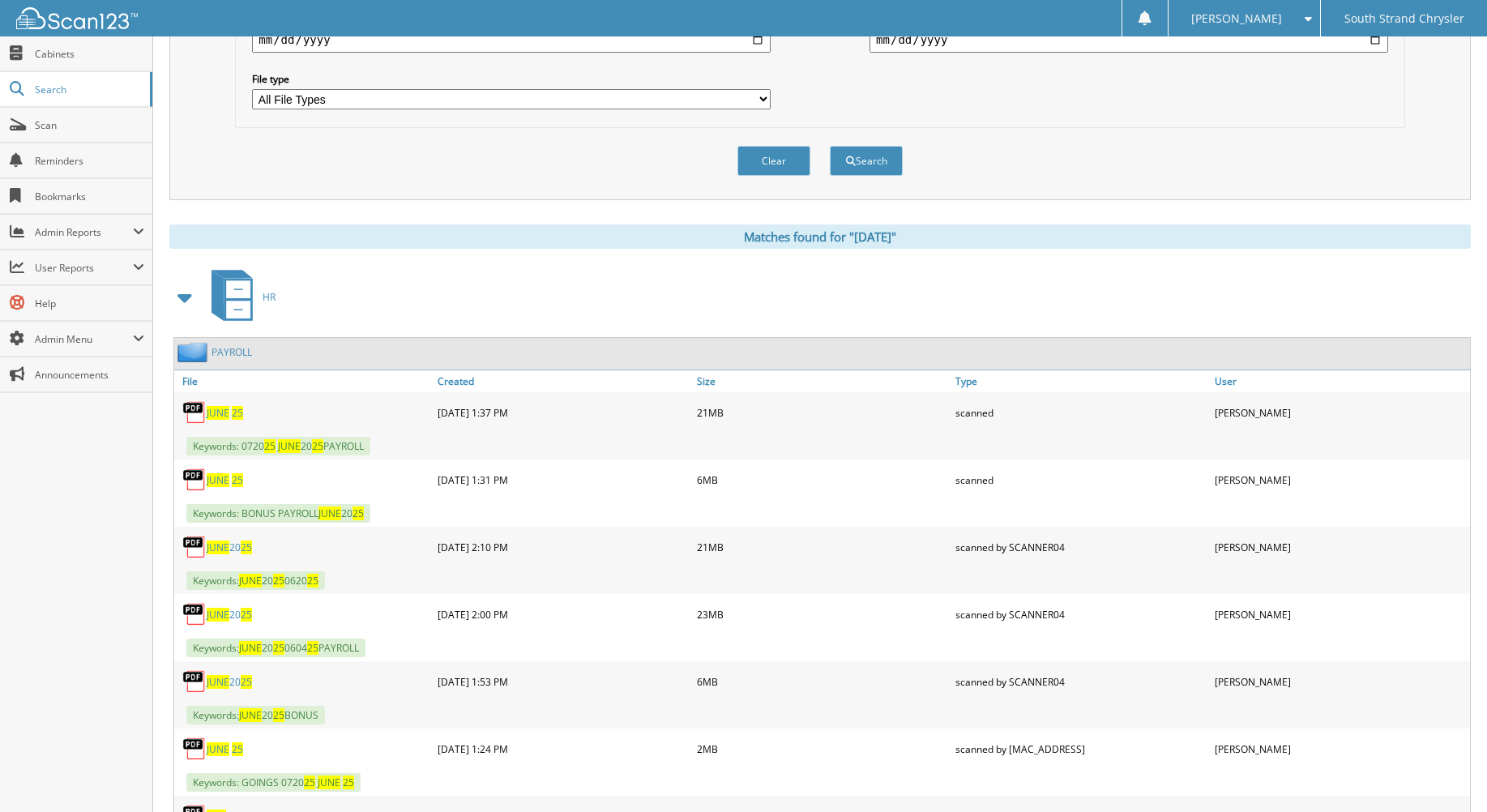
click at [227, 410] on span "JUNE" at bounding box center [218, 412] width 23 height 14
click at [224, 482] on span "JUNE" at bounding box center [218, 480] width 23 height 14
click at [229, 547] on link "JUNE 20 25" at bounding box center [229, 547] width 45 height 14
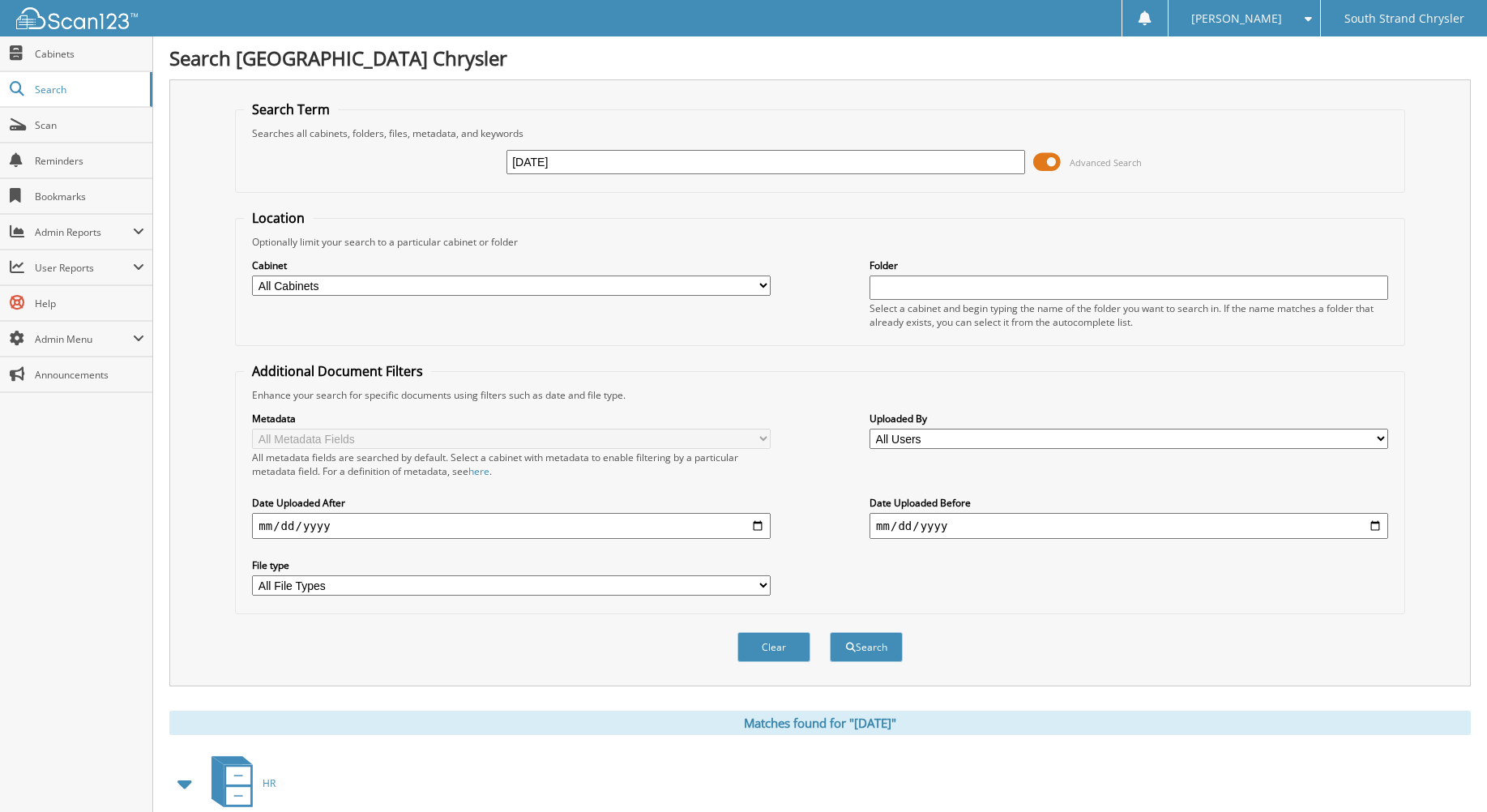
drag, startPoint x: 542, startPoint y: 159, endPoint x: 495, endPoint y: 171, distance: 48.5
click at [495, 171] on div "JUNE 25 Advanced Search" at bounding box center [820, 162] width 1152 height 44
type input "JULY 25"
click at [830, 632] on button "Search" at bounding box center [866, 647] width 73 height 30
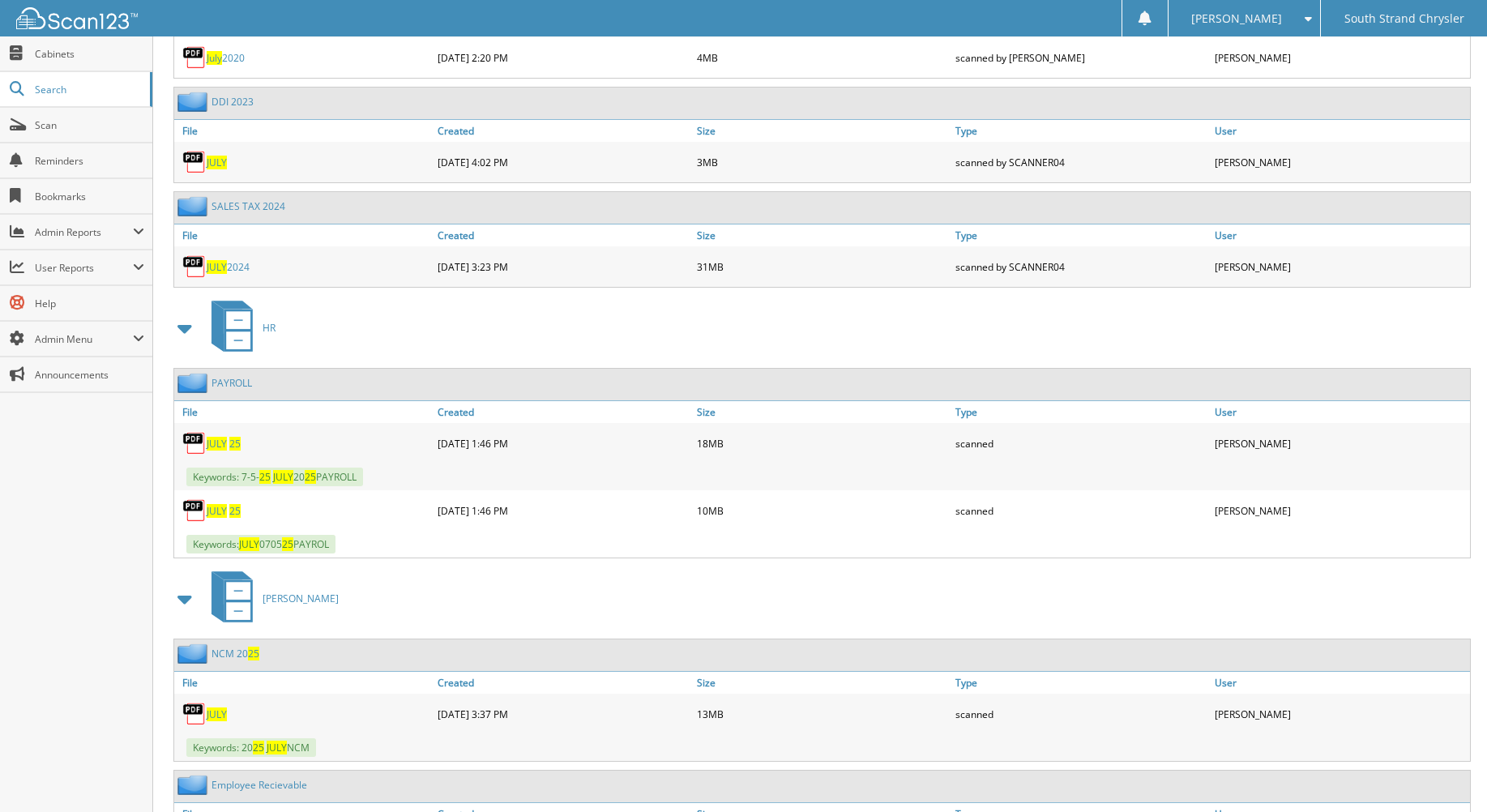
scroll to position [2026, 0]
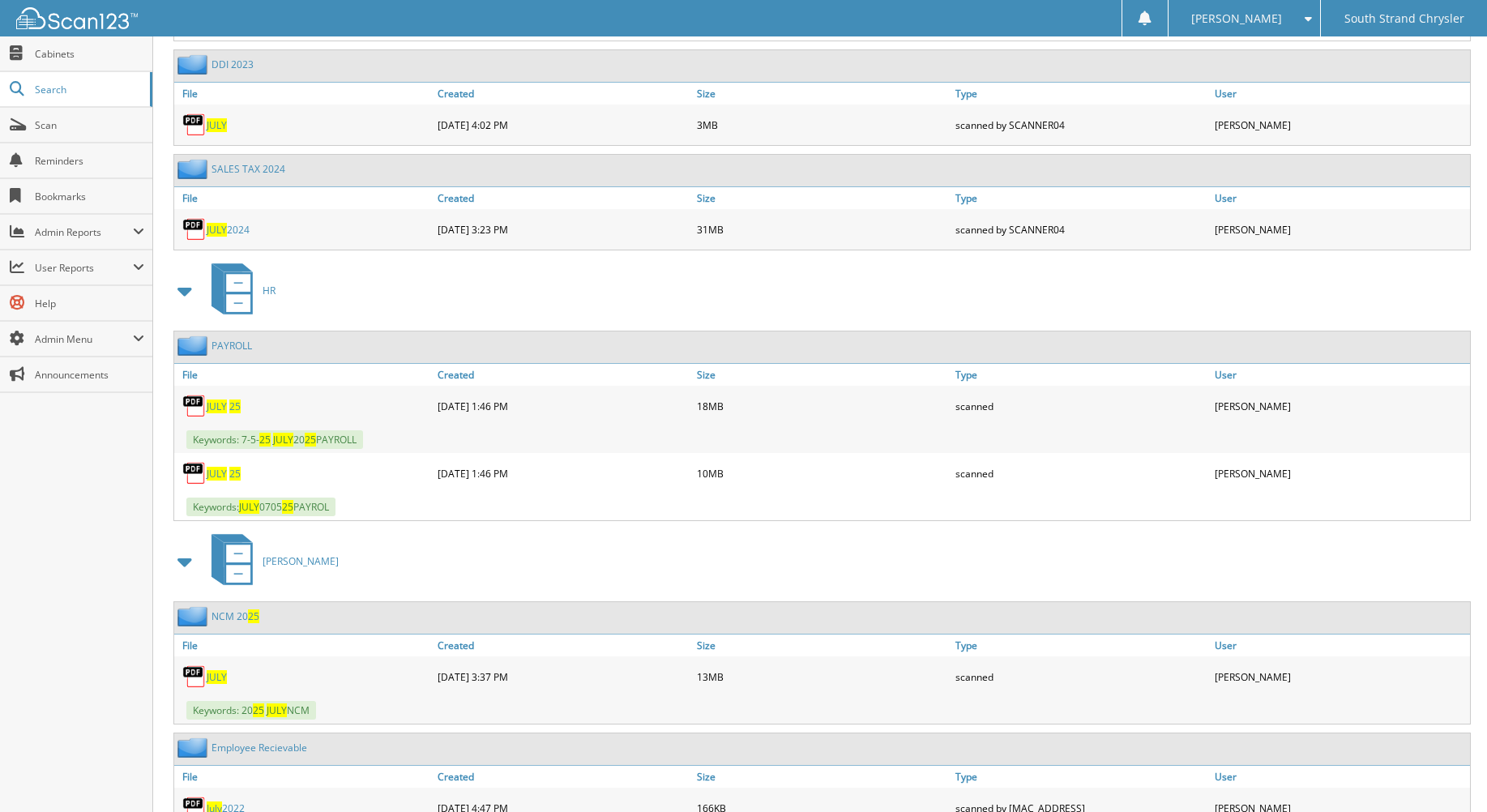
click at [223, 404] on span "JULY" at bounding box center [217, 406] width 20 height 14
click at [222, 473] on span "JULY" at bounding box center [217, 473] width 20 height 14
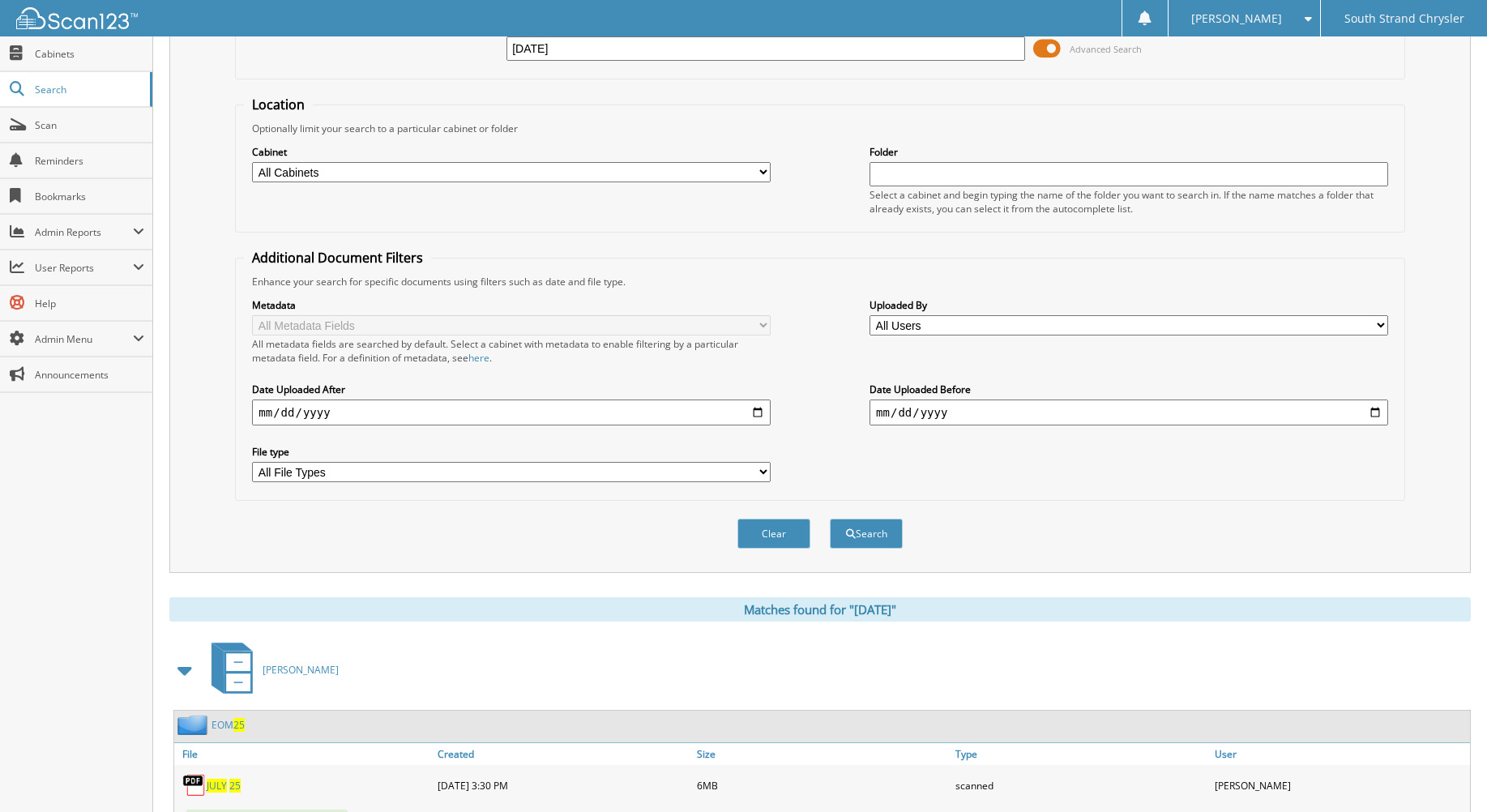
scroll to position [0, 0]
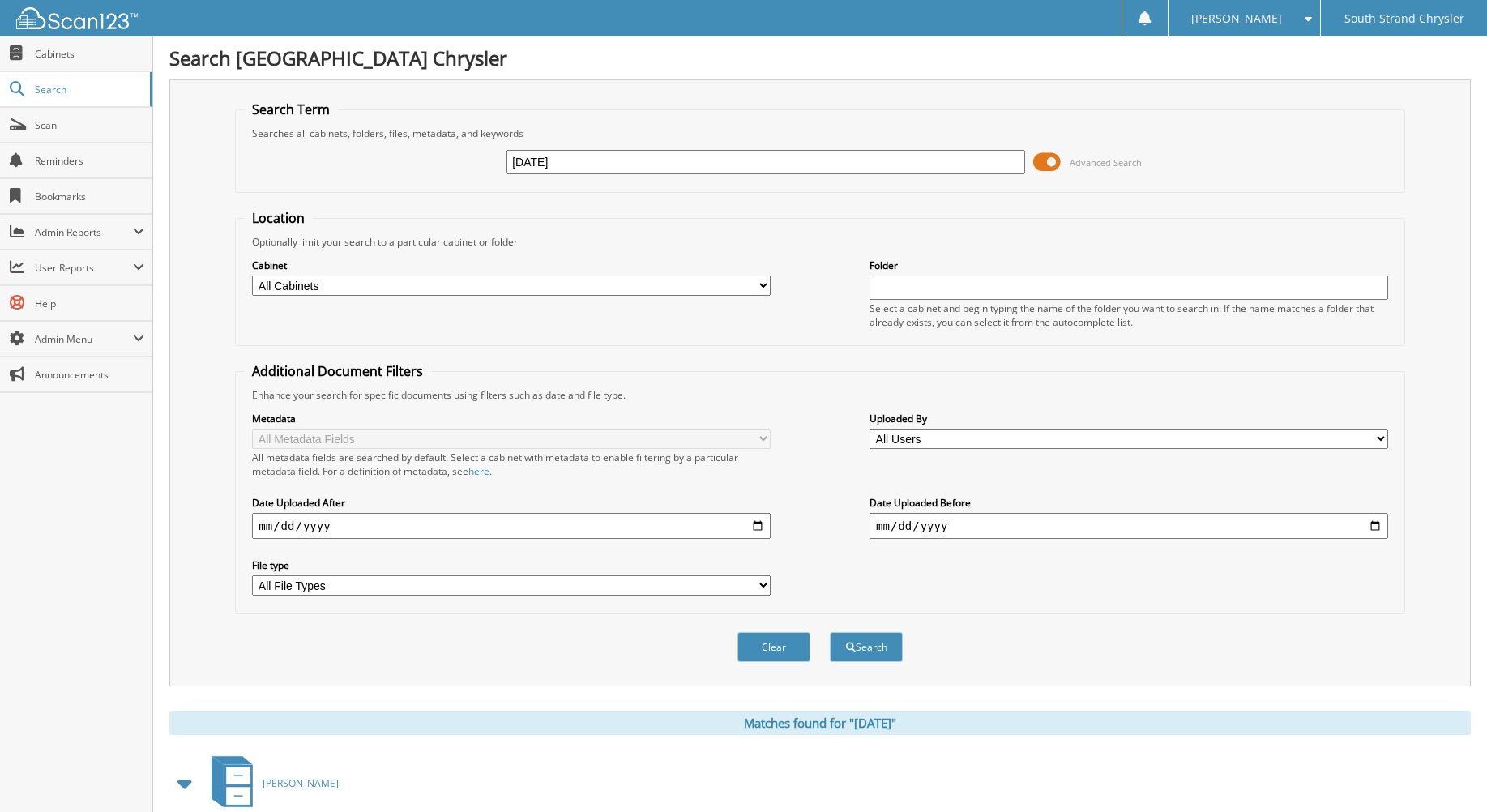
click at [537, 161] on input "JULY 25" at bounding box center [766, 162] width 519 height 25
type input "[DATE]"
click at [830, 632] on button "Search" at bounding box center [866, 647] width 73 height 30
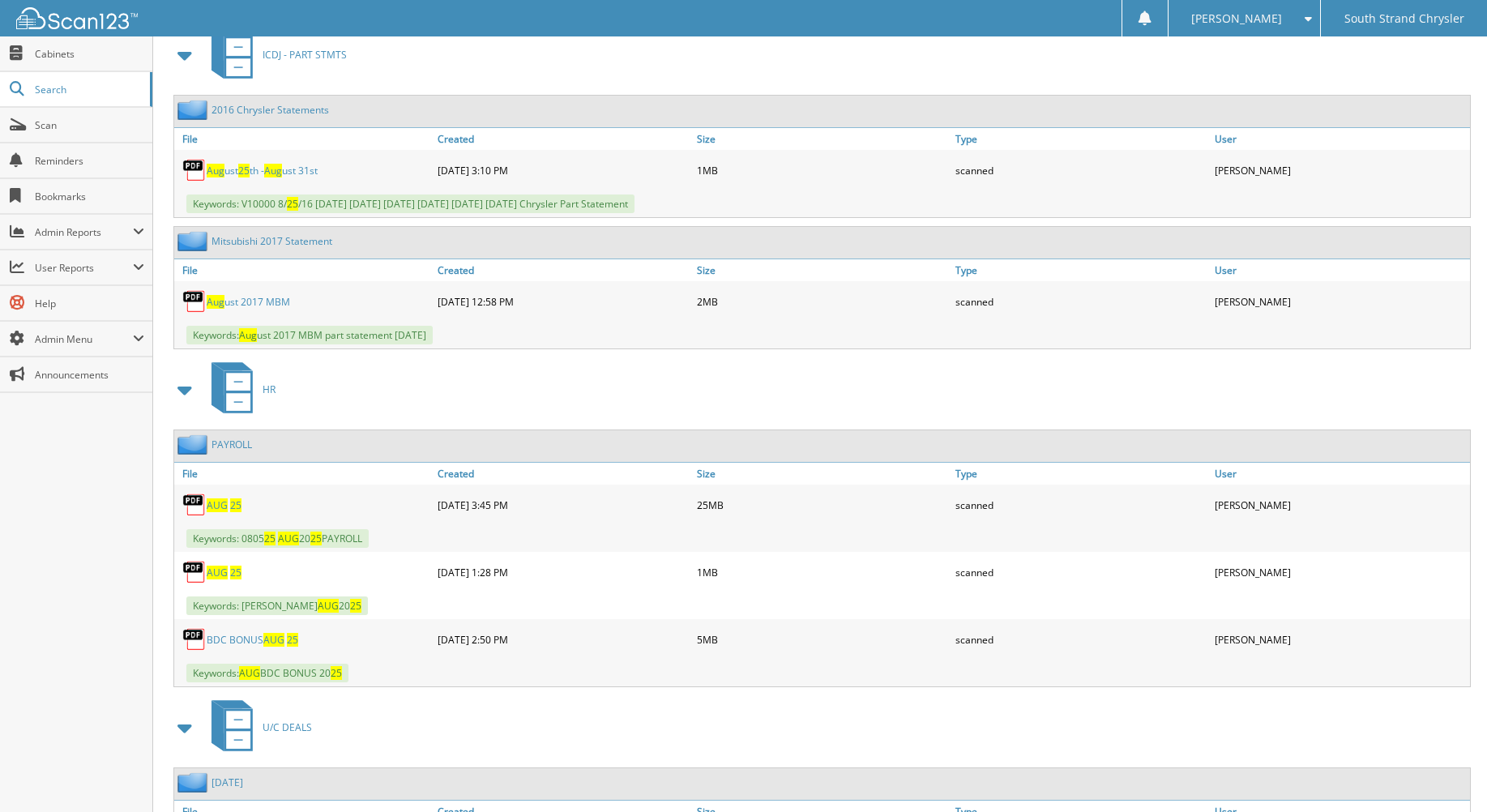
scroll to position [8993, 0]
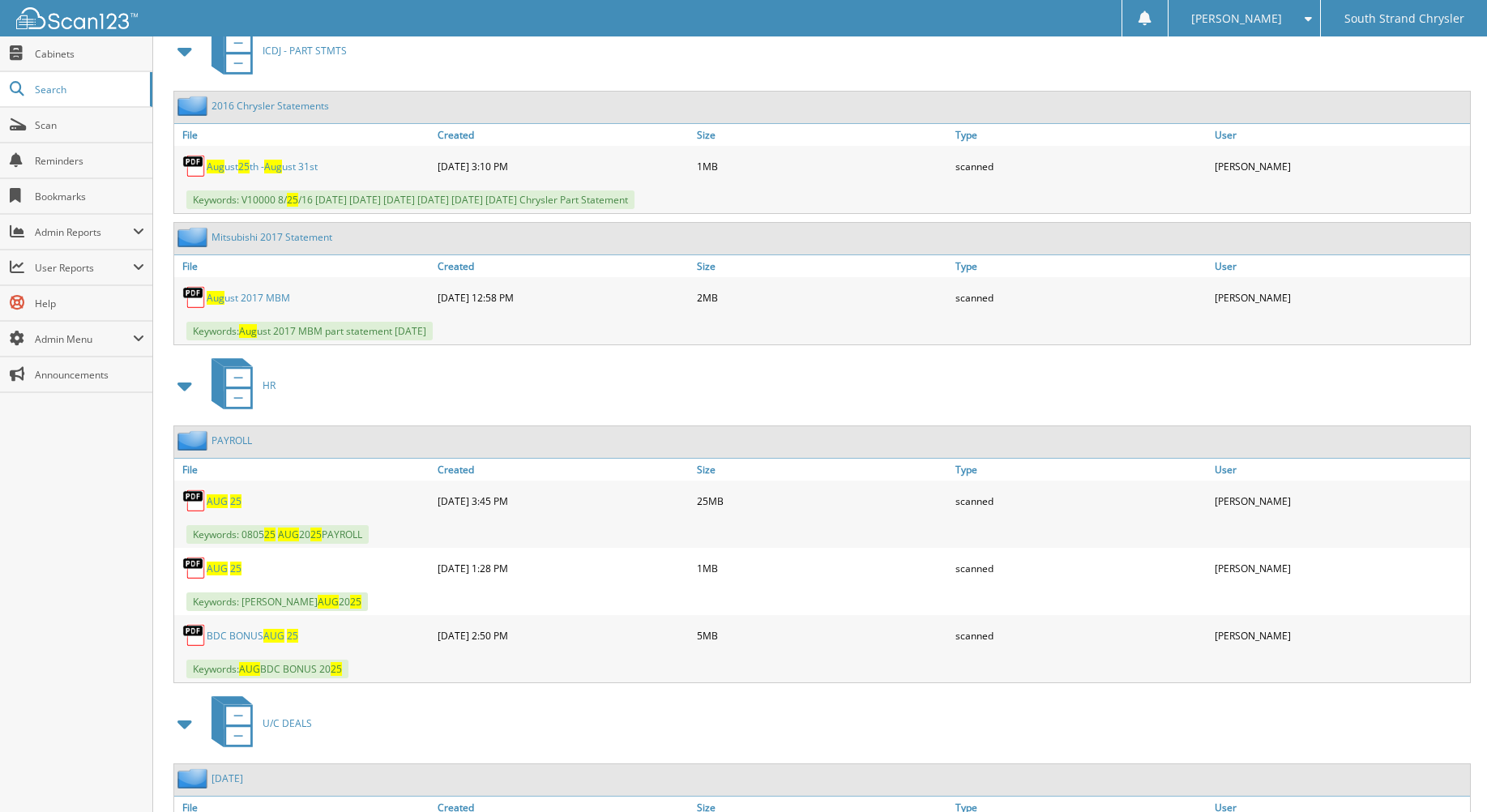
click at [226, 501] on span "AUG" at bounding box center [218, 500] width 21 height 14
click at [218, 569] on span "AUG" at bounding box center [218, 568] width 21 height 14
